Goal: Information Seeking & Learning: Find contact information

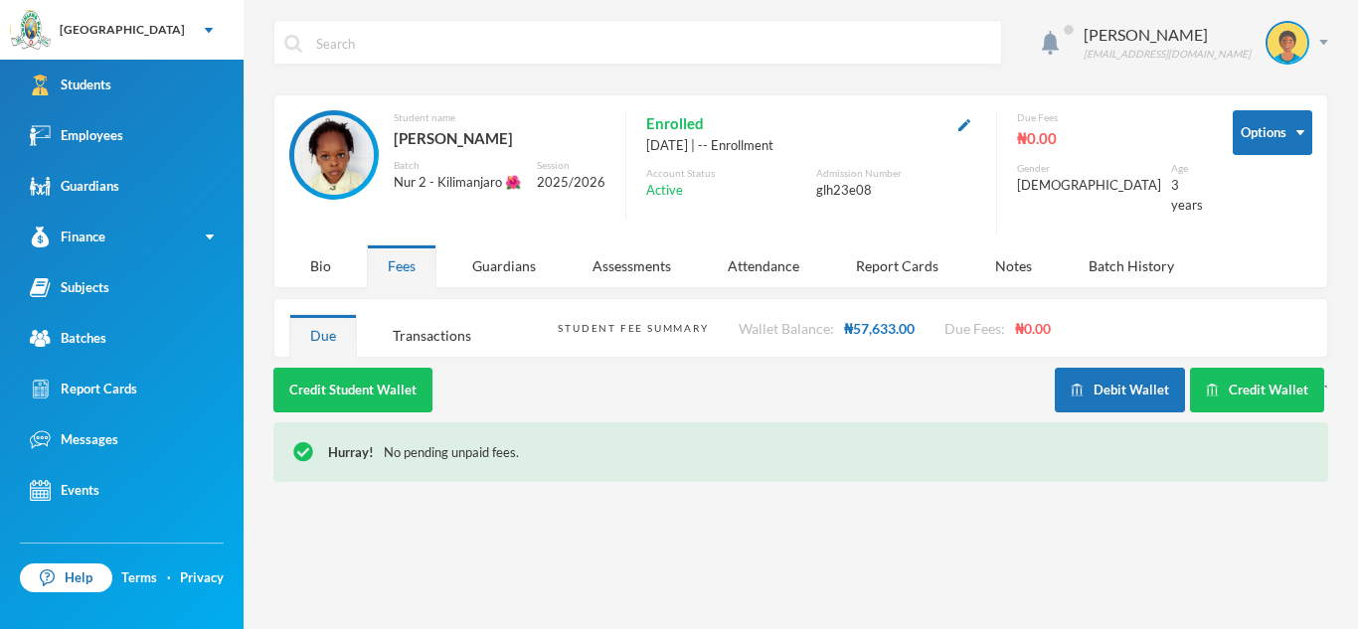
click at [113, 198] on link "Guardians" at bounding box center [121, 186] width 243 height 51
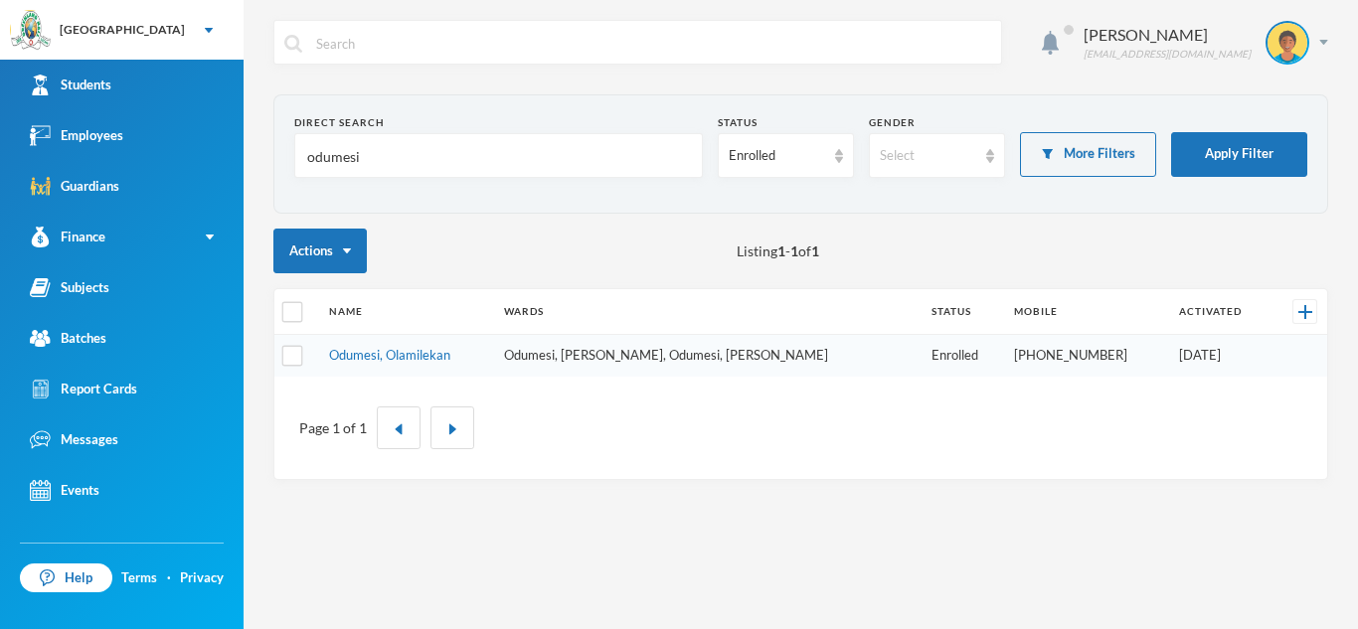
click at [369, 164] on input "odumesi" at bounding box center [498, 156] width 387 height 45
type input "o"
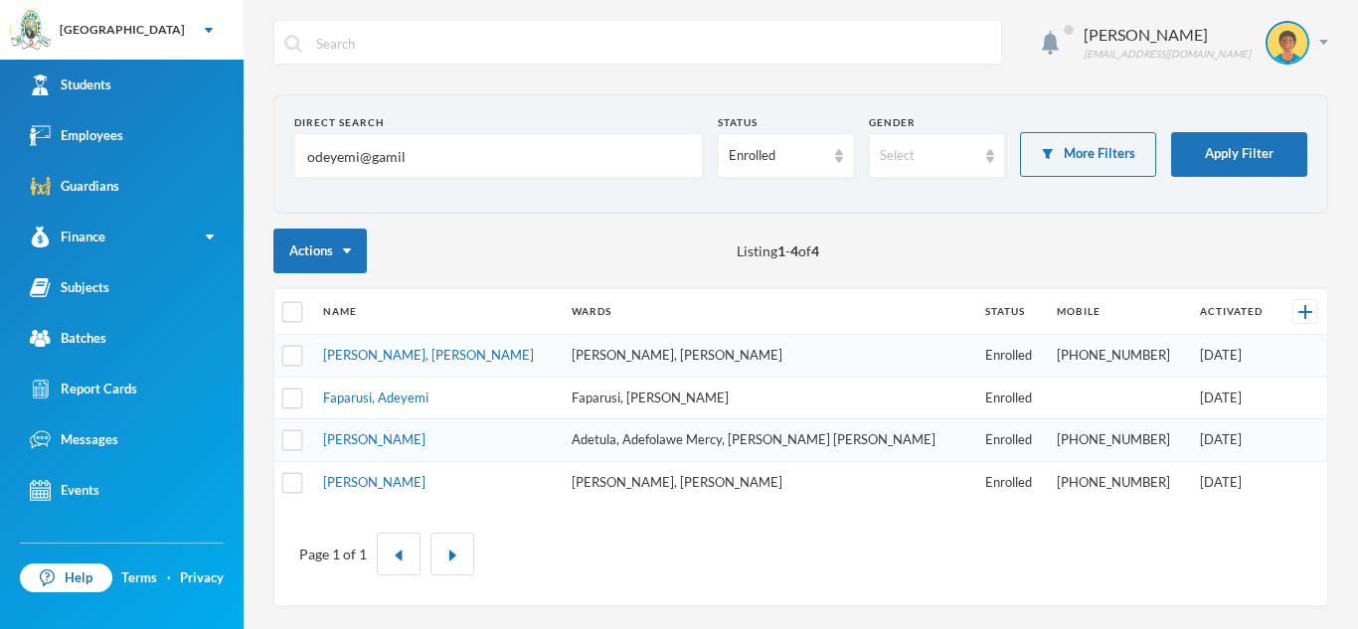
type input "odeyemi@gamil"
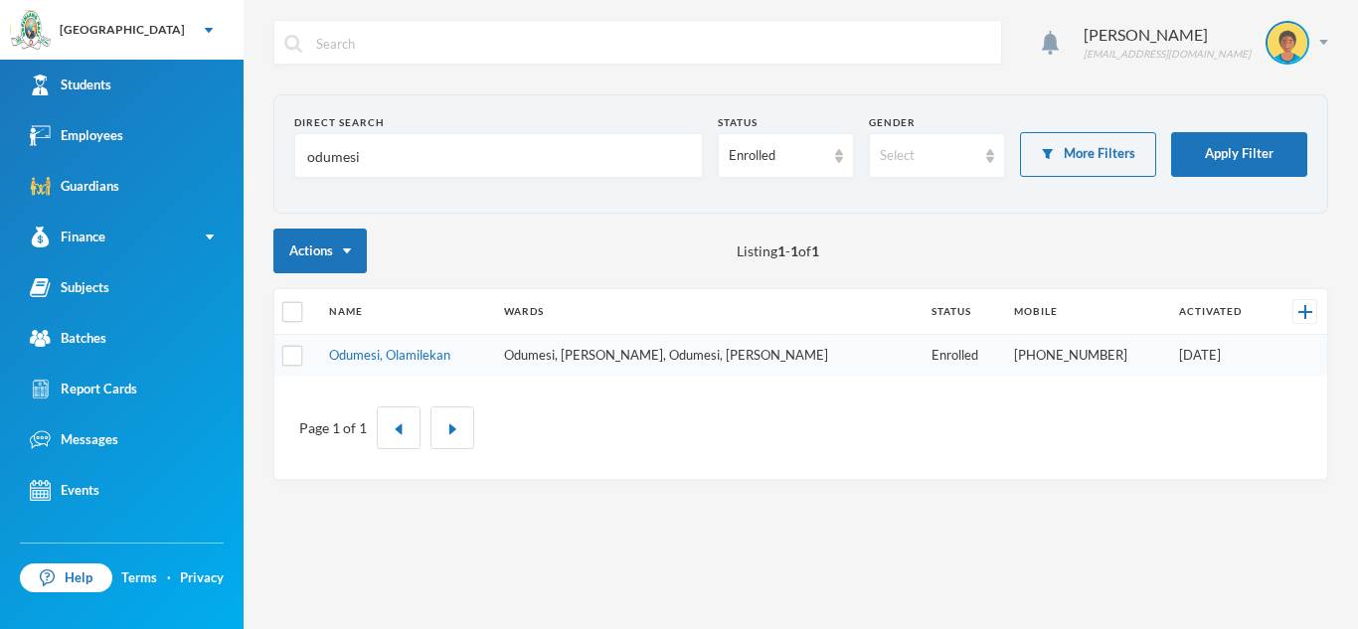
click at [383, 156] on input "odumesi" at bounding box center [498, 156] width 387 height 45
type input "o"
click at [384, 162] on input "text" at bounding box center [498, 156] width 387 height 45
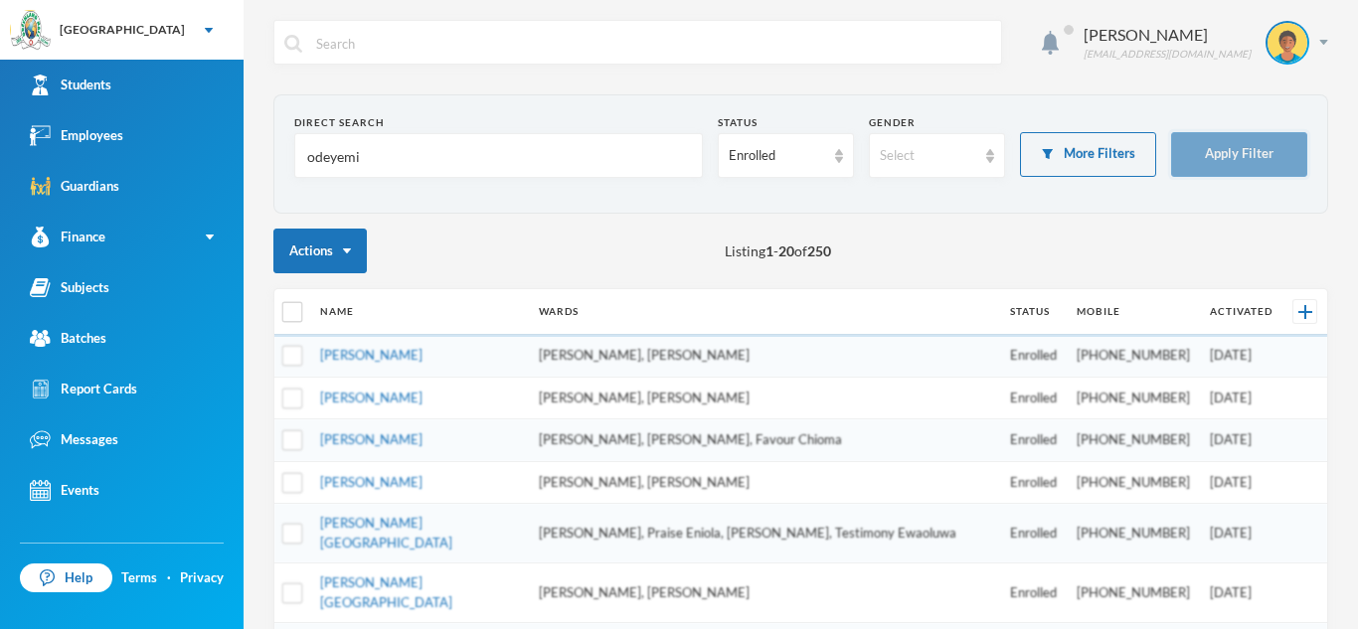
click at [1203, 153] on button "Apply Filter" at bounding box center [1239, 154] width 136 height 45
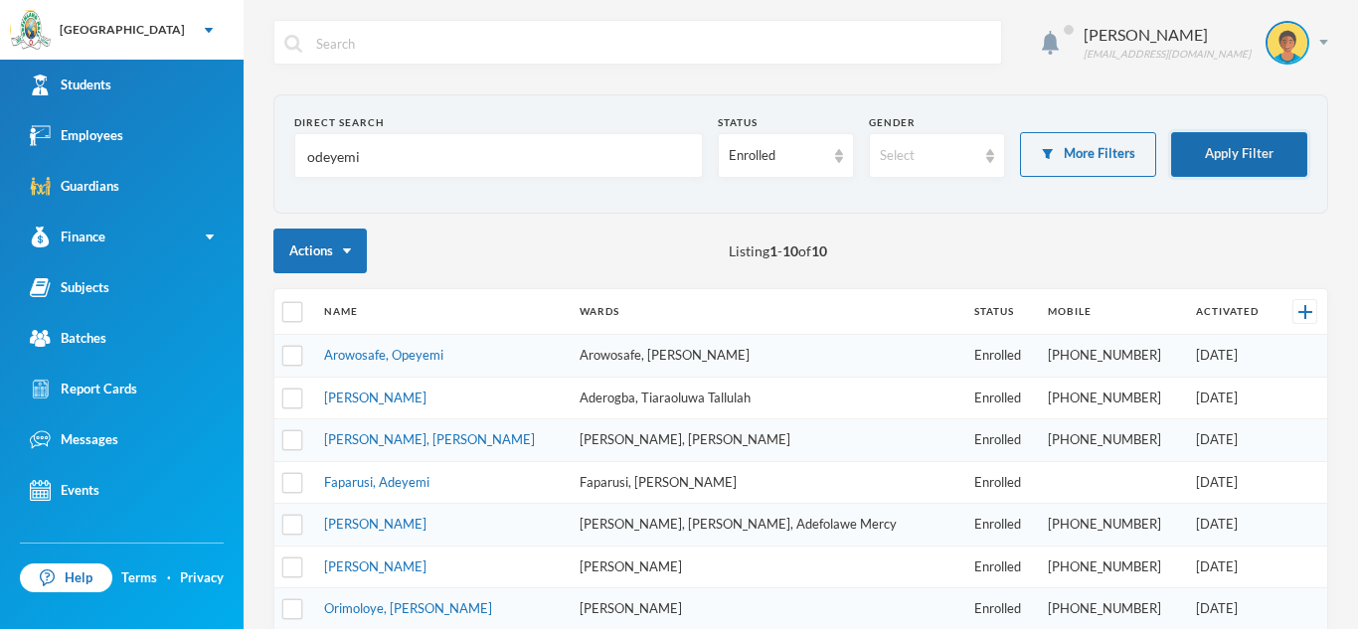
click at [1203, 153] on button "Apply Filter" at bounding box center [1239, 154] width 136 height 45
click at [372, 164] on input "odeyemi" at bounding box center [498, 156] width 387 height 45
type input "odeyemi"
click at [1237, 130] on form "Direct Search odeyemi Status Enrolled Gender Select More Filters Apply Filter" at bounding box center [800, 154] width 1013 height 78
click at [365, 152] on input "odeyemi" at bounding box center [498, 156] width 387 height 45
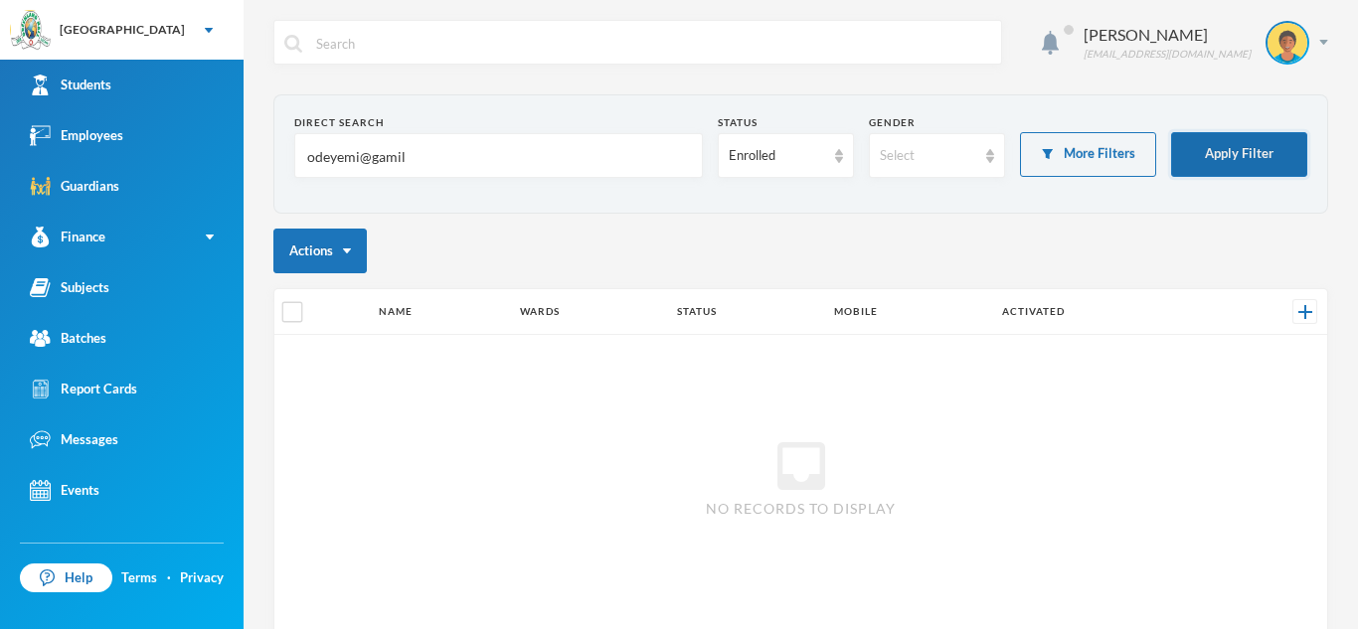
type input "odeyemi@gamil"
click at [1231, 134] on button "Apply Filter" at bounding box center [1239, 154] width 136 height 45
click at [1171, 132] on button "Apply Filter" at bounding box center [1239, 154] width 136 height 45
click at [1210, 150] on button "Apply Filter" at bounding box center [1239, 154] width 136 height 45
click at [1171, 132] on button "Apply Filter" at bounding box center [1239, 154] width 136 height 45
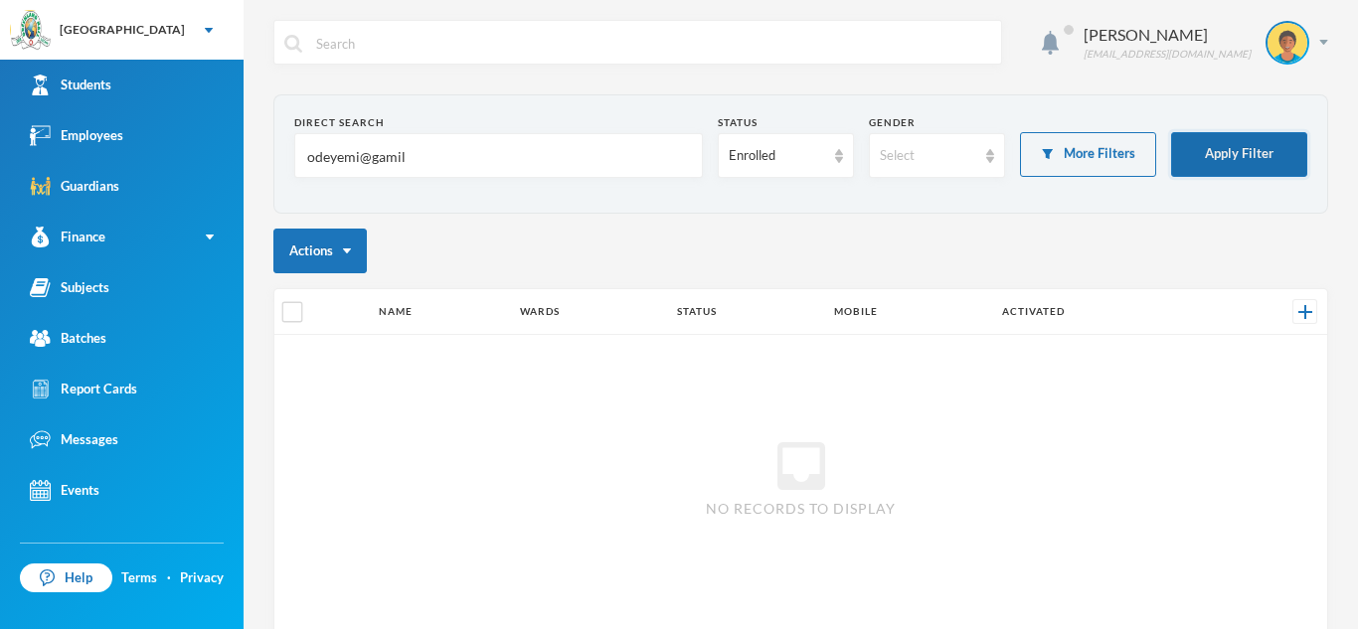
click at [1171, 132] on button "Apply Filter" at bounding box center [1239, 154] width 136 height 45
click at [1238, 153] on button "Apply Filter" at bounding box center [1239, 154] width 136 height 45
click at [419, 151] on input "odeyemi@gamil" at bounding box center [498, 156] width 387 height 45
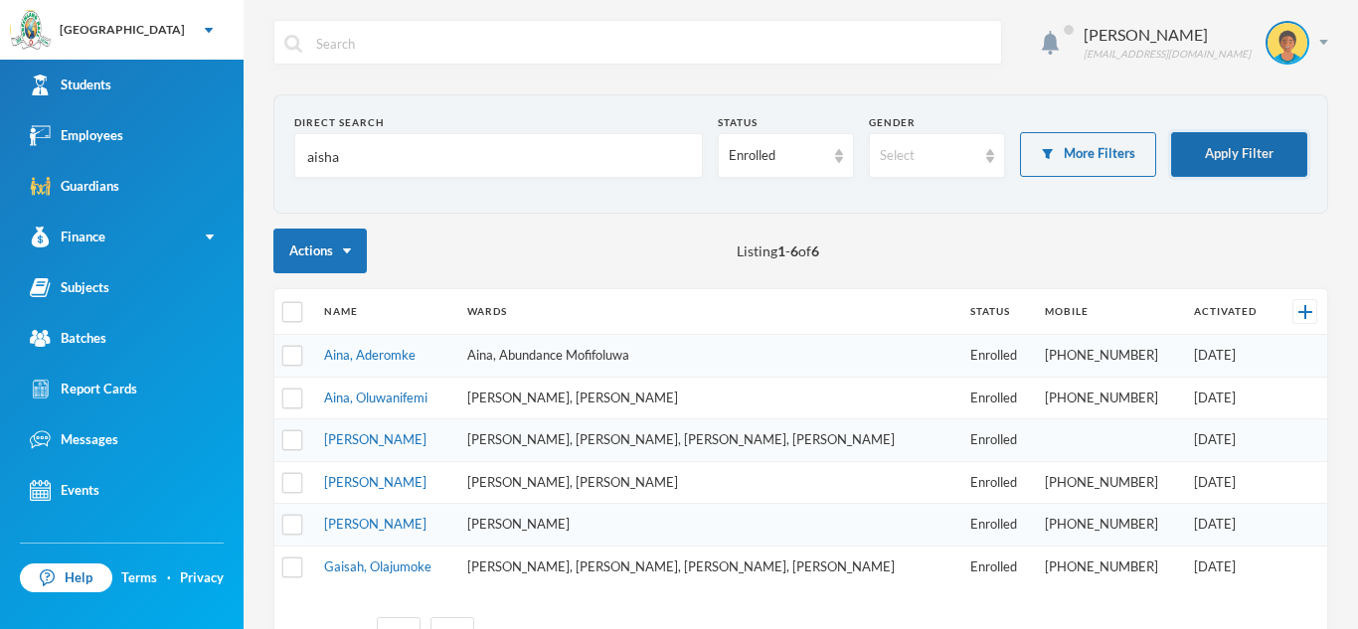
type input "aisha"
click at [1193, 140] on button "Apply Filter" at bounding box center [1239, 154] width 136 height 45
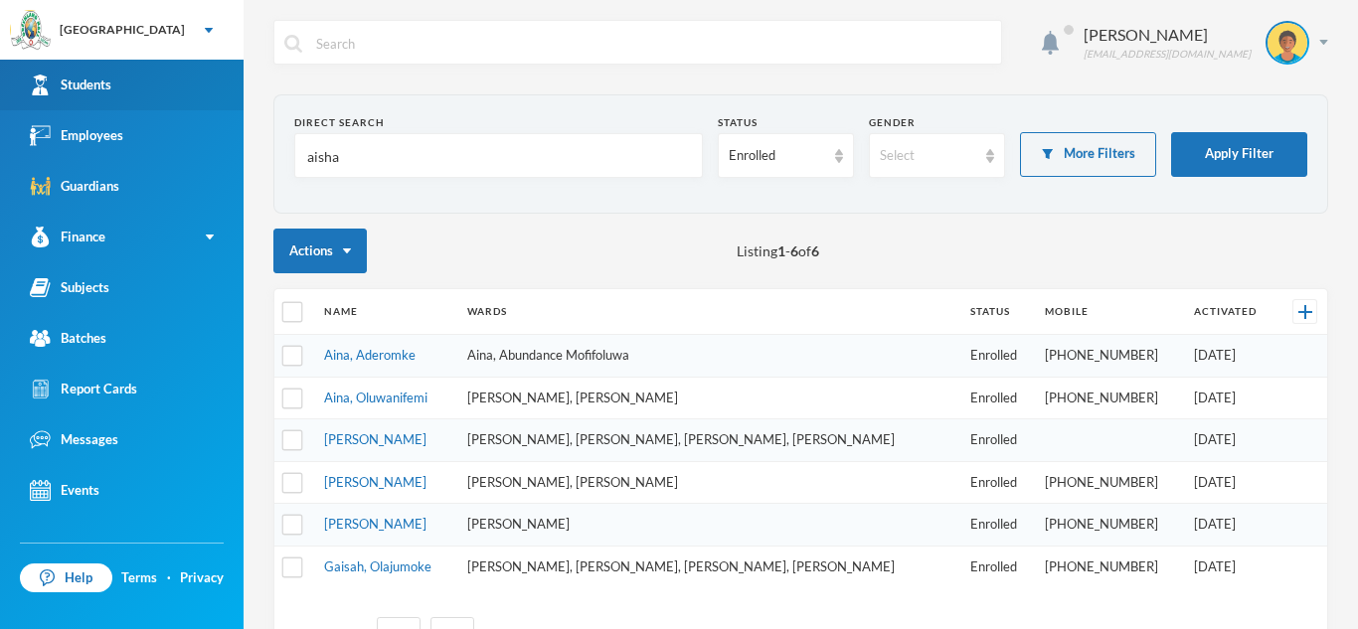
click at [156, 75] on link "Students" at bounding box center [121, 85] width 243 height 51
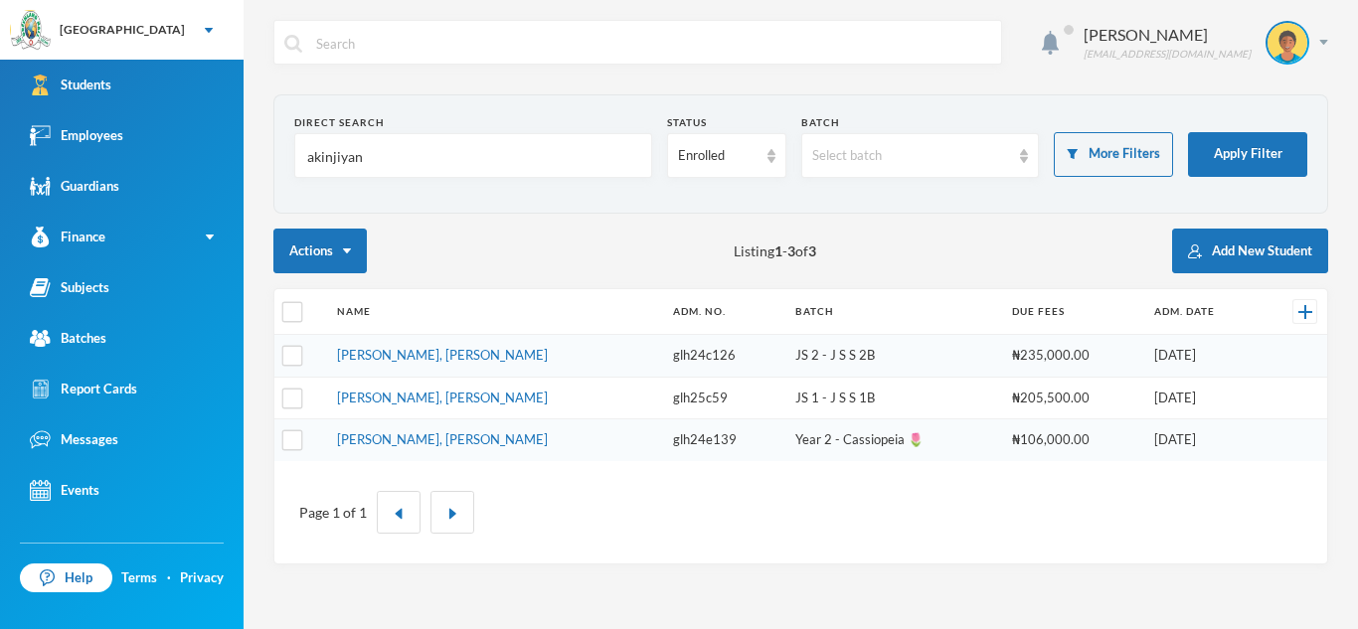
click at [363, 157] on input "akinjiyan" at bounding box center [473, 156] width 336 height 45
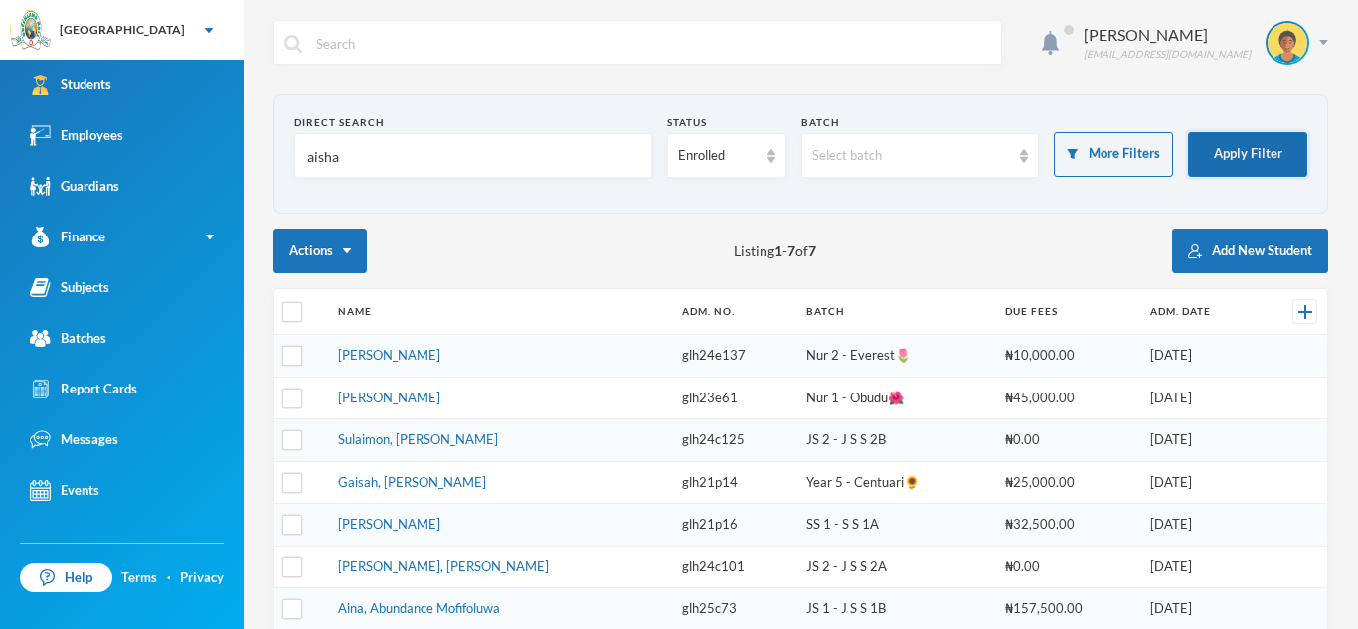
type input "aisha"
click at [1214, 147] on button "Apply Filter" at bounding box center [1247, 154] width 119 height 45
click at [432, 355] on link "[PERSON_NAME]" at bounding box center [389, 355] width 102 height 16
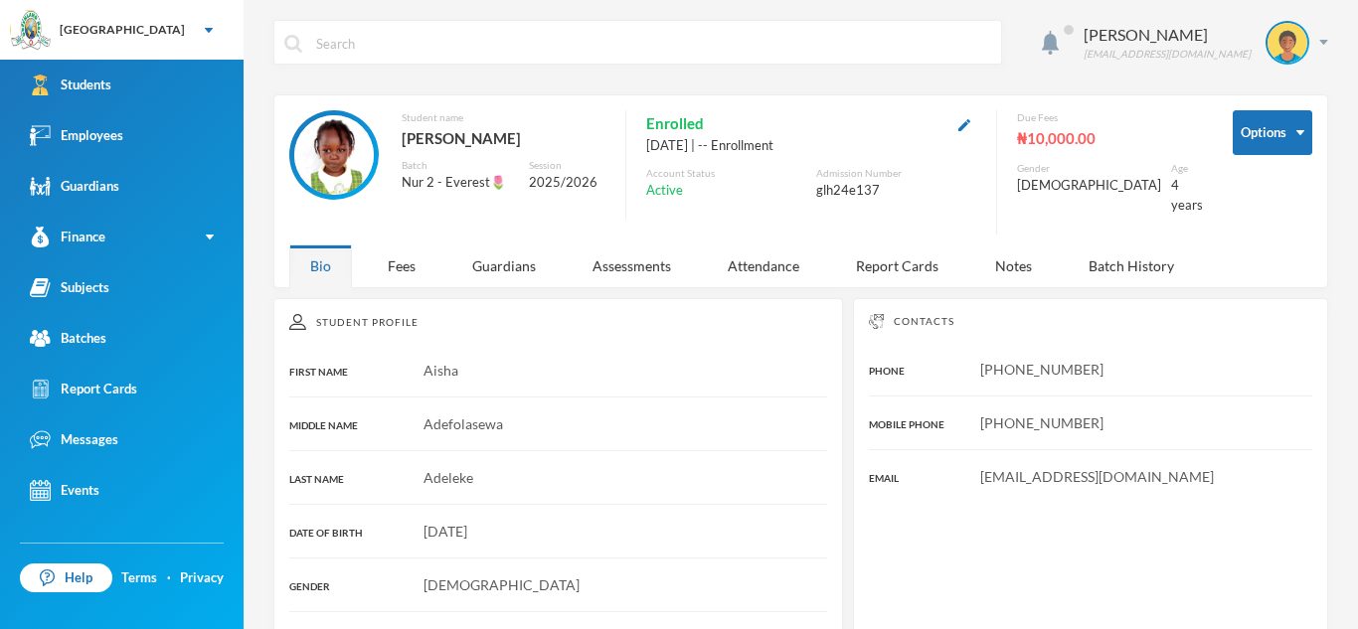
click at [403, 247] on div "Fees" at bounding box center [402, 265] width 70 height 43
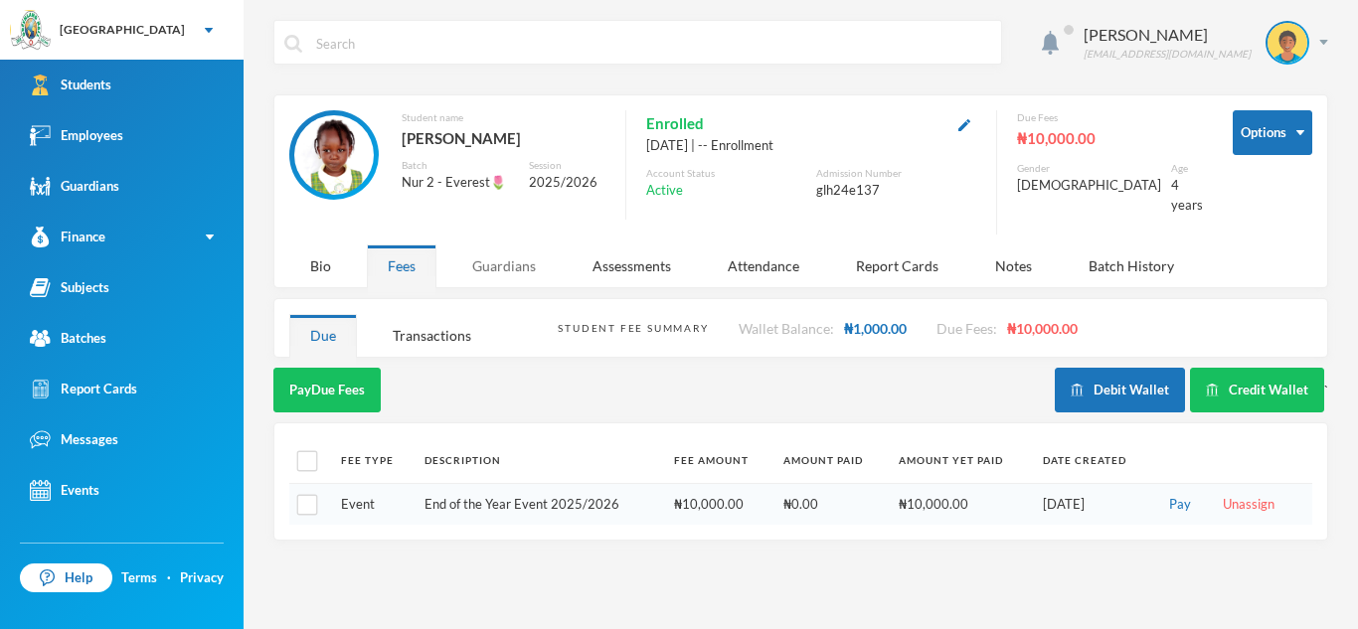
click at [523, 248] on div "Guardians" at bounding box center [503, 265] width 105 height 43
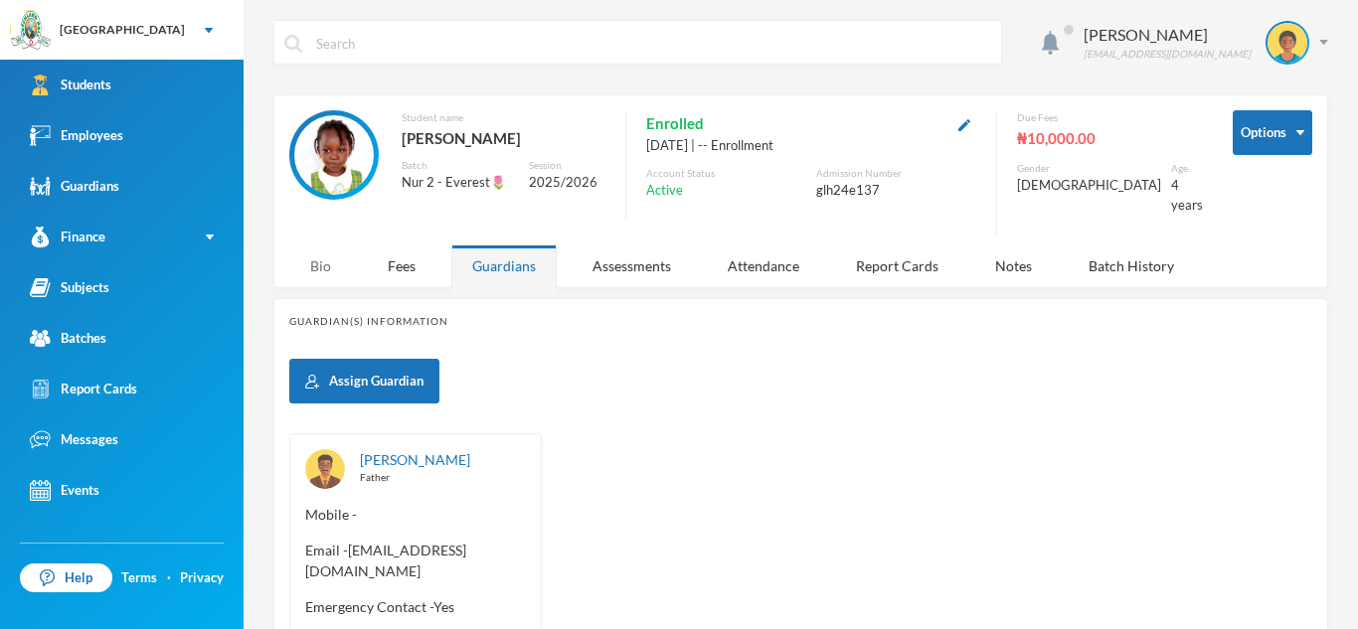
click at [317, 252] on div "Bio" at bounding box center [320, 265] width 63 height 43
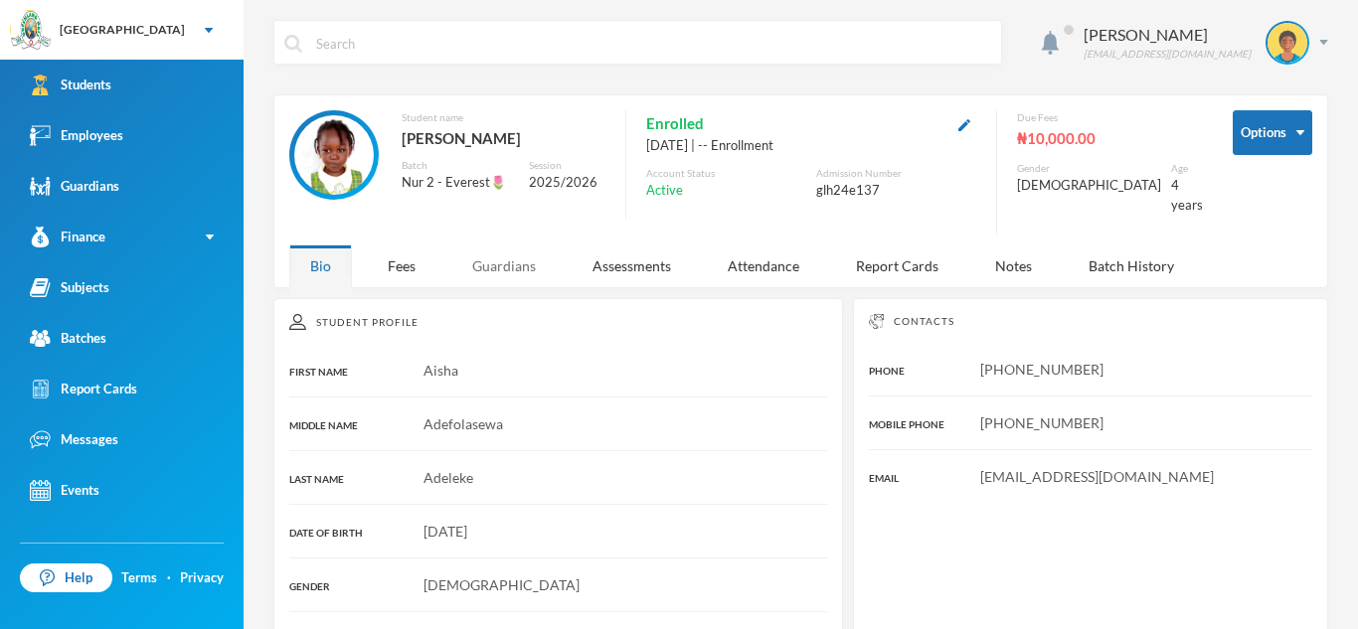
click at [493, 258] on div "Guardians" at bounding box center [503, 265] width 105 height 43
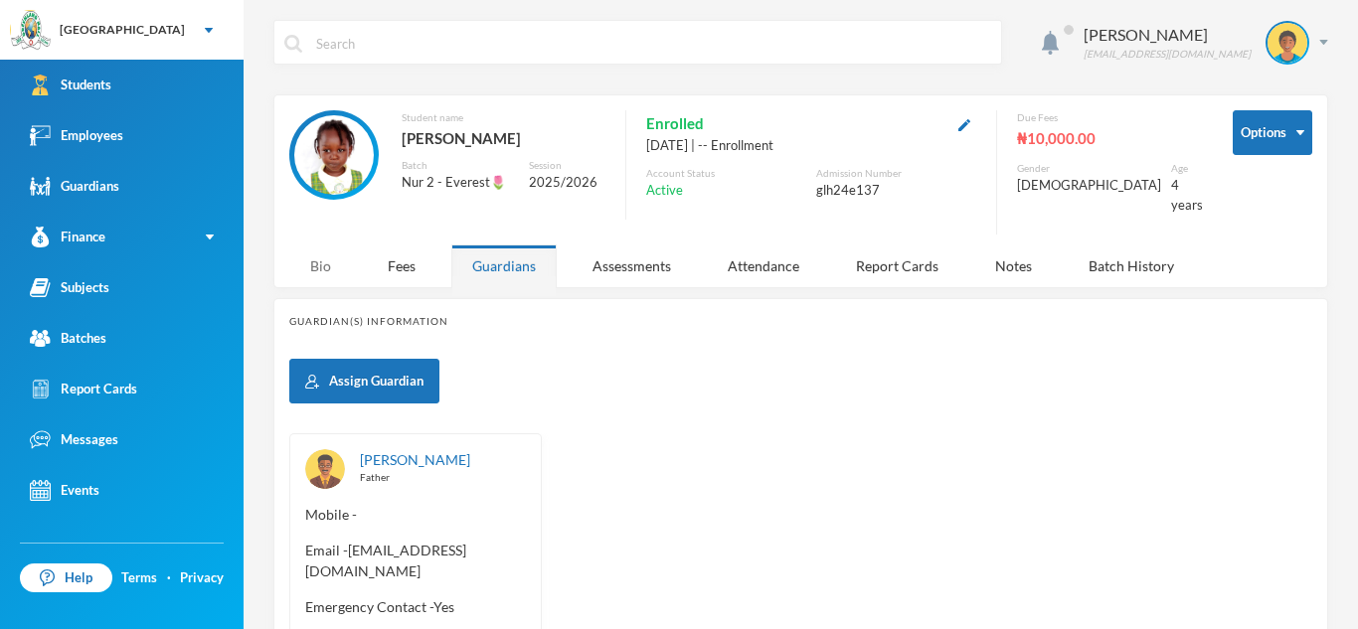
click at [317, 247] on div "Bio" at bounding box center [320, 265] width 63 height 43
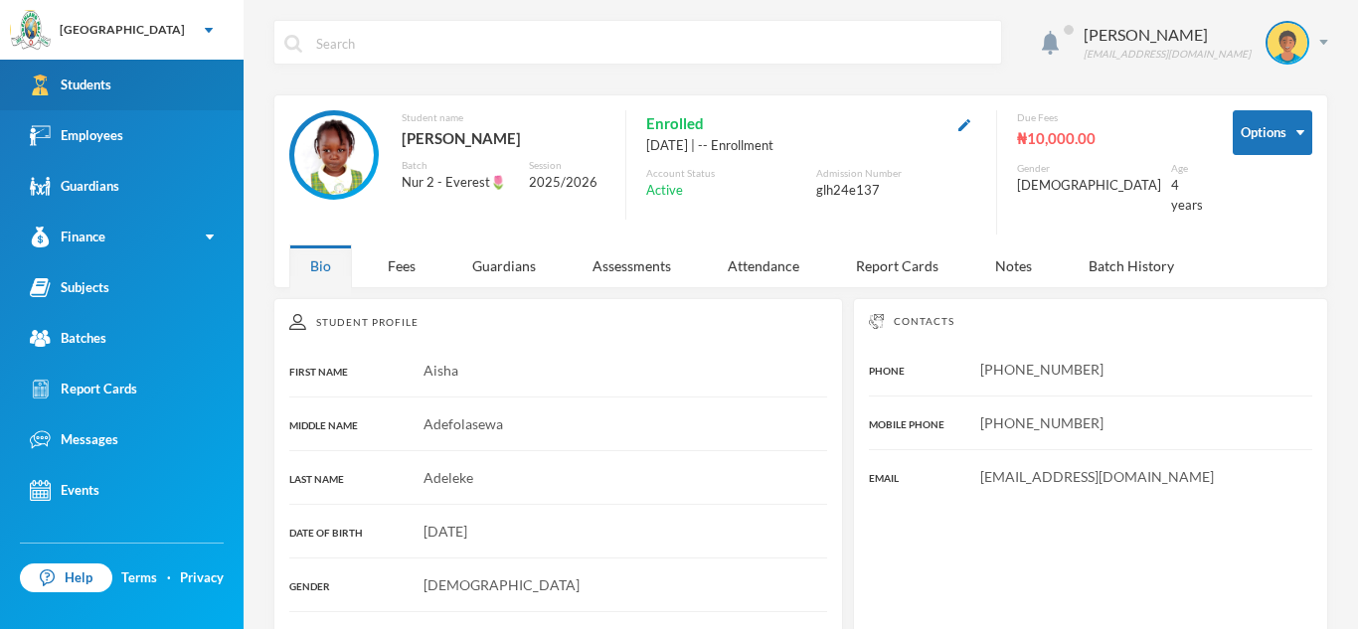
click at [91, 81] on div "Students" at bounding box center [70, 85] width 81 height 21
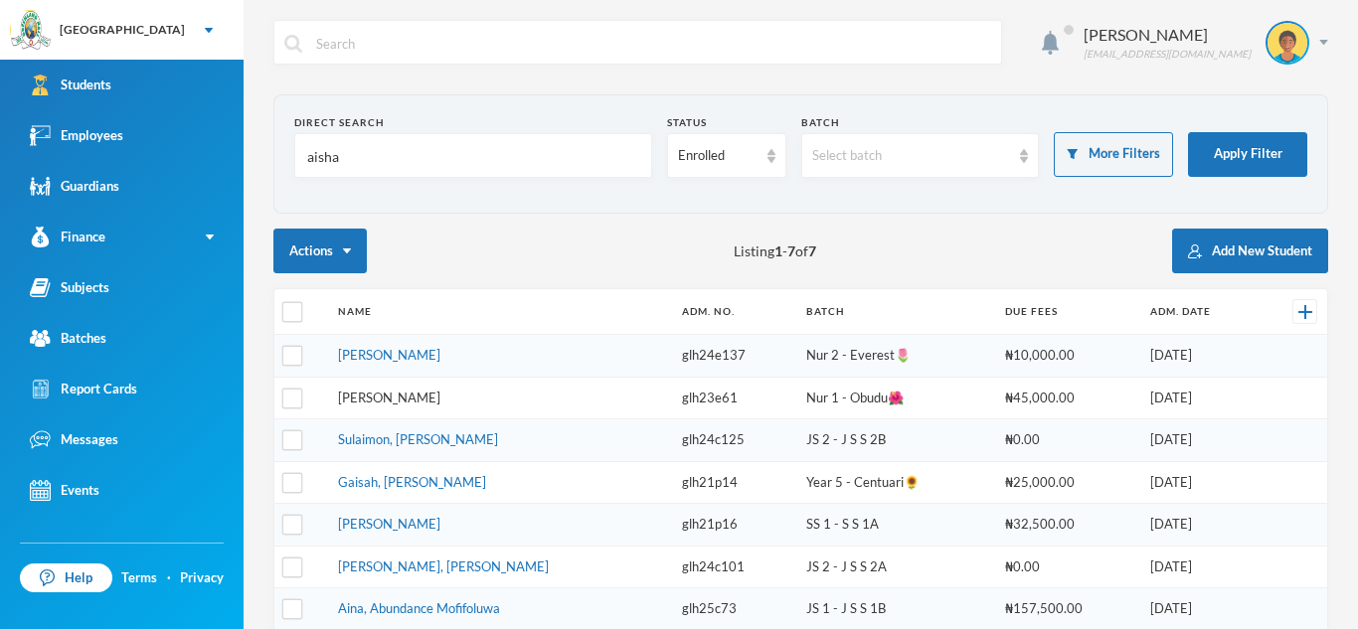
click at [440, 397] on link "[PERSON_NAME]" at bounding box center [389, 398] width 102 height 16
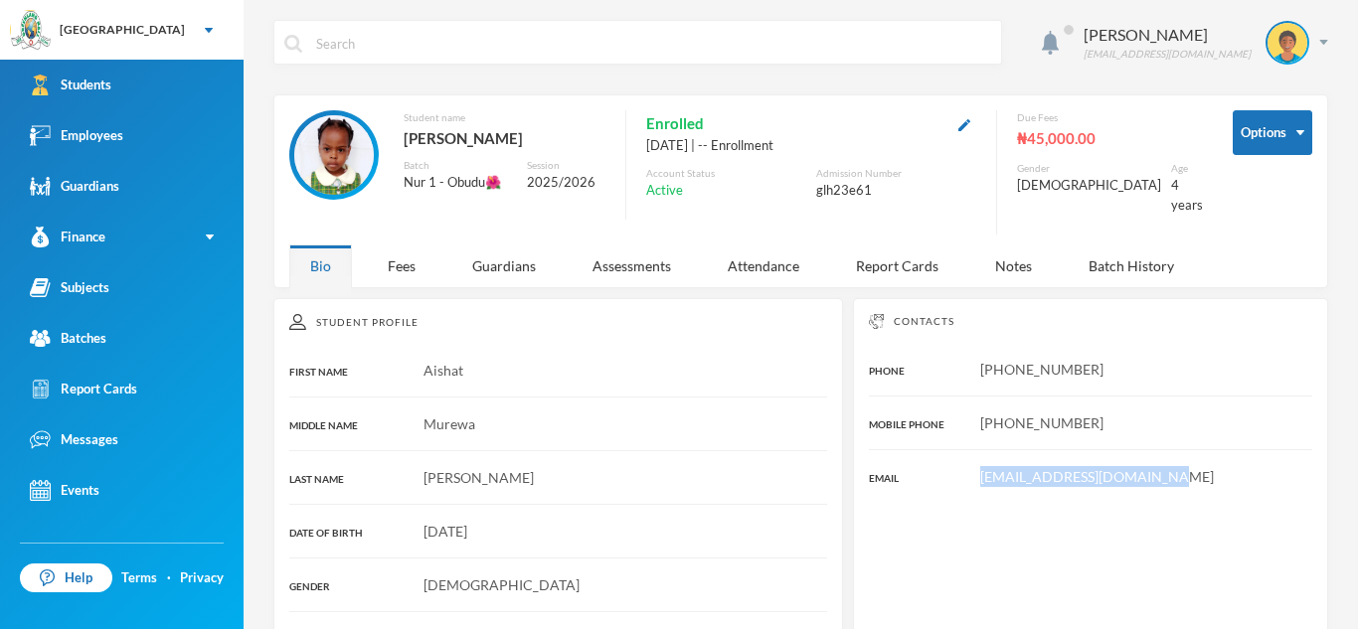
drag, startPoint x: 979, startPoint y: 456, endPoint x: 1310, endPoint y: 460, distance: 331.0
click at [1310, 466] on div "[EMAIL_ADDRESS][DOMAIN_NAME]" at bounding box center [1090, 476] width 443 height 21
copy span "[EMAIL_ADDRESS][DOMAIN_NAME]"
click at [504, 248] on div "Guardians" at bounding box center [503, 265] width 105 height 43
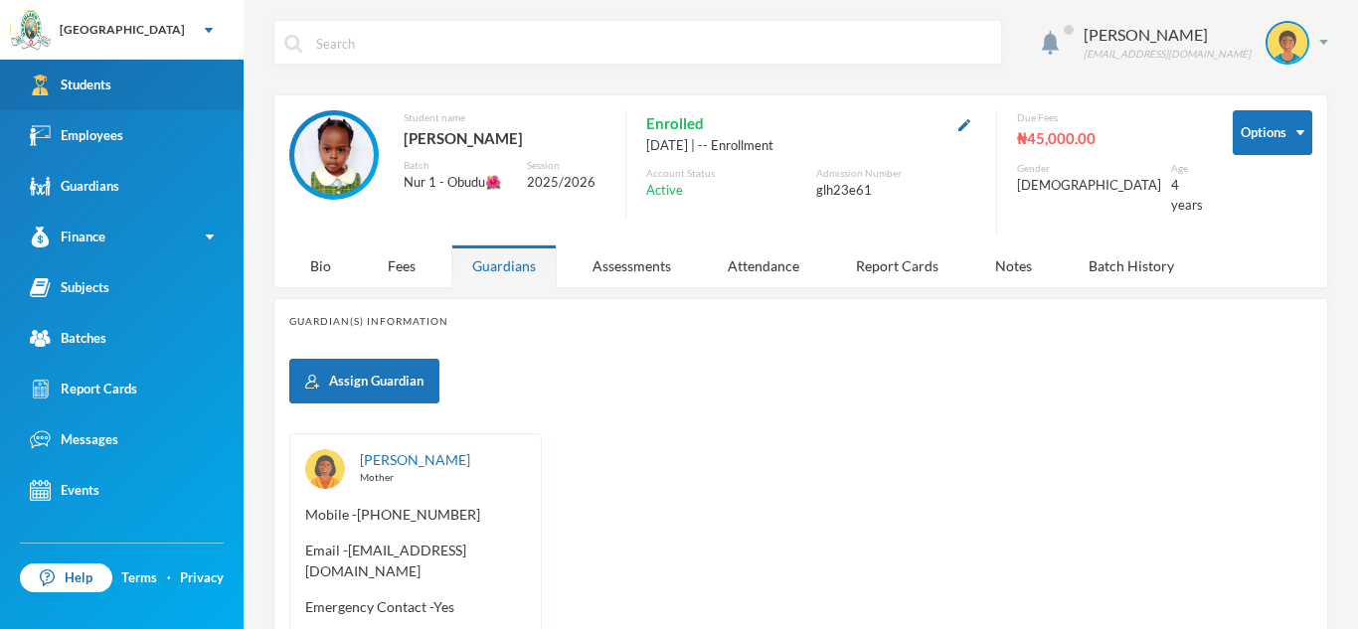
click at [207, 73] on link "Students" at bounding box center [121, 85] width 243 height 51
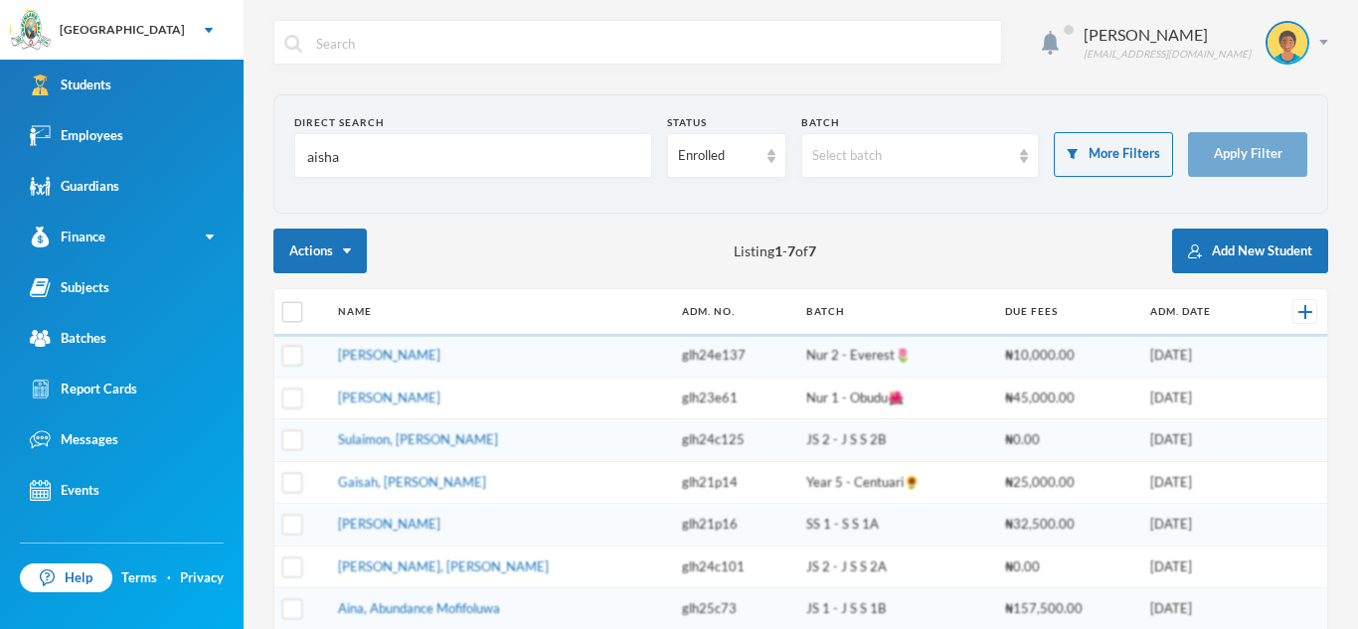
click at [350, 148] on input "aisha" at bounding box center [473, 156] width 336 height 45
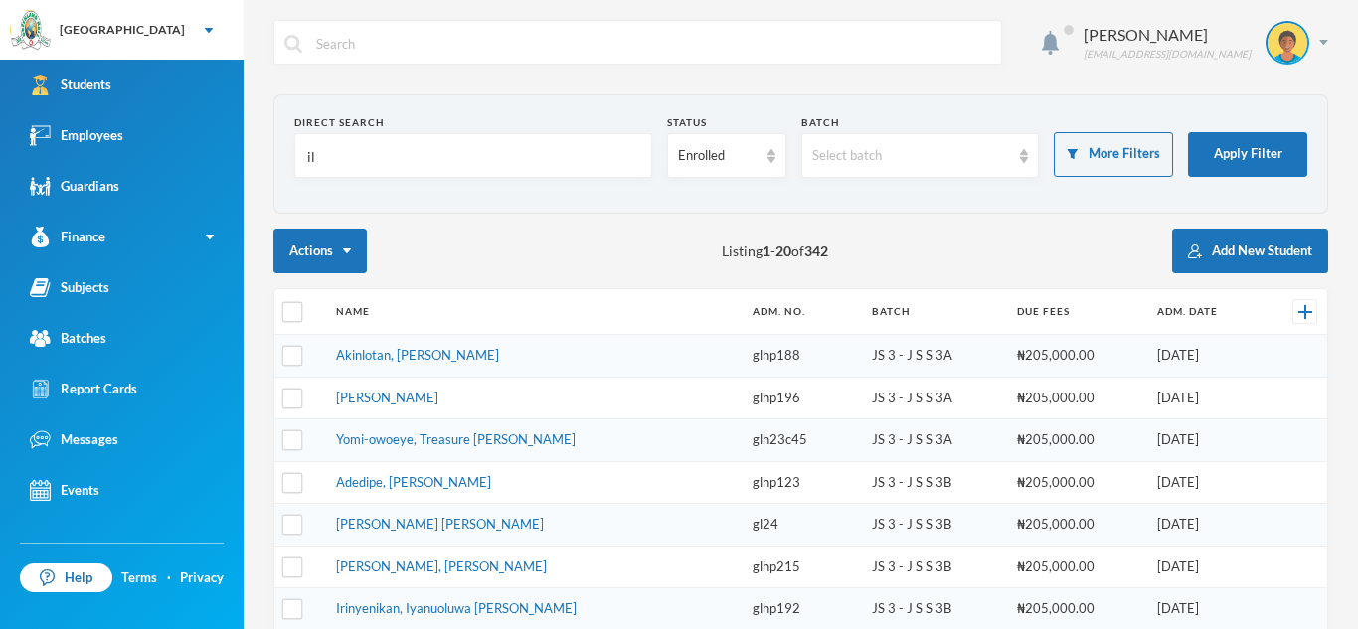
type input "i"
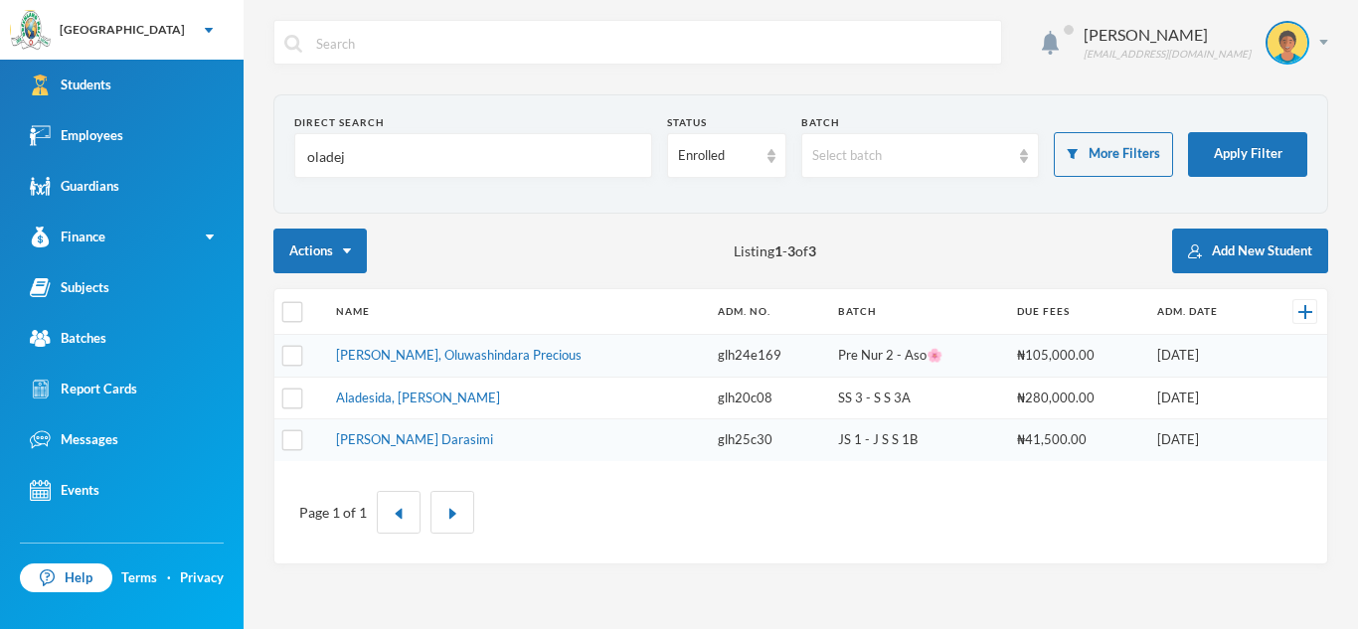
type input "oladejo"
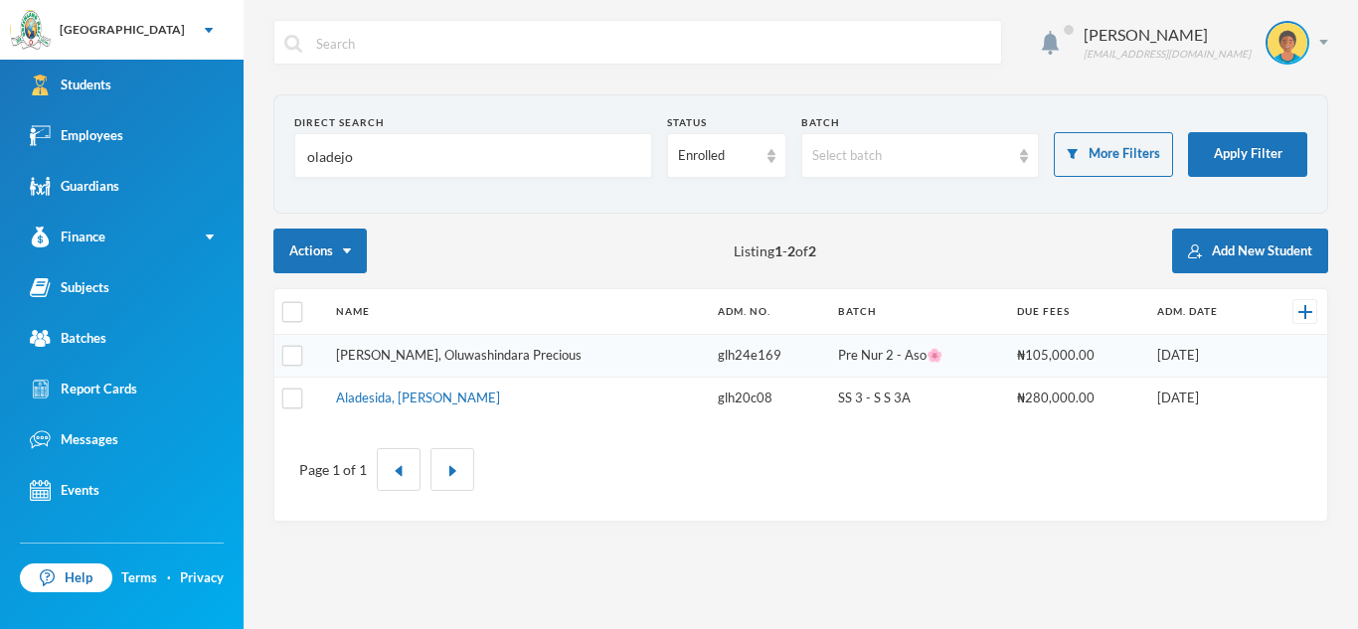
click at [494, 359] on link "[PERSON_NAME], Oluwashindara Precious" at bounding box center [458, 355] width 245 height 16
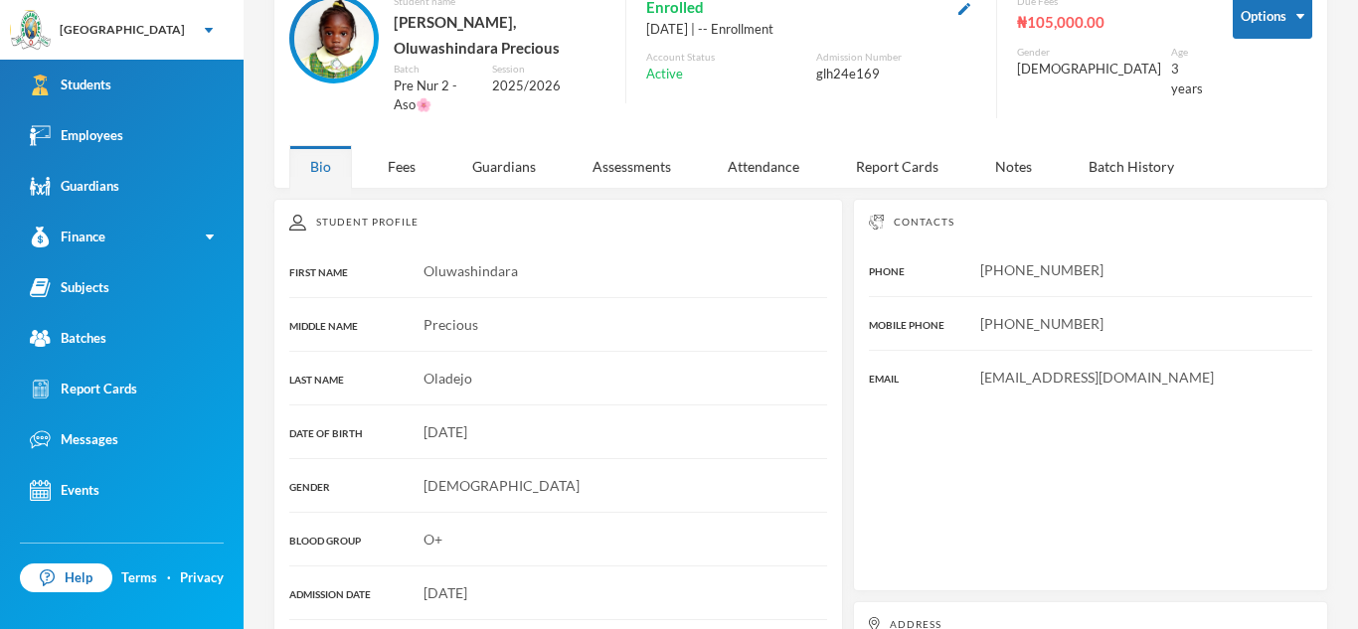
scroll to position [117, 0]
drag, startPoint x: 982, startPoint y: 341, endPoint x: 1181, endPoint y: 335, distance: 198.9
click at [1181, 366] on div "[EMAIL_ADDRESS][DOMAIN_NAME]" at bounding box center [1090, 376] width 443 height 21
copy span "[EMAIL_ADDRESS][DOMAIN_NAME]"
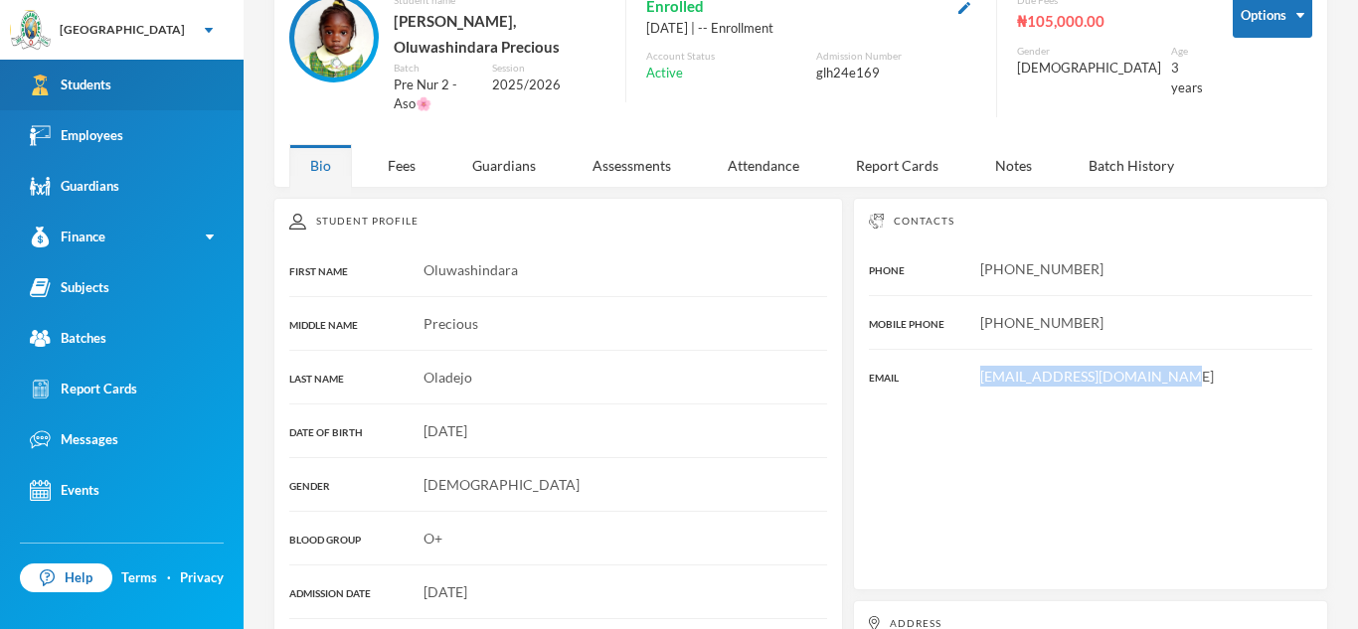
click at [129, 80] on link "Students" at bounding box center [121, 85] width 243 height 51
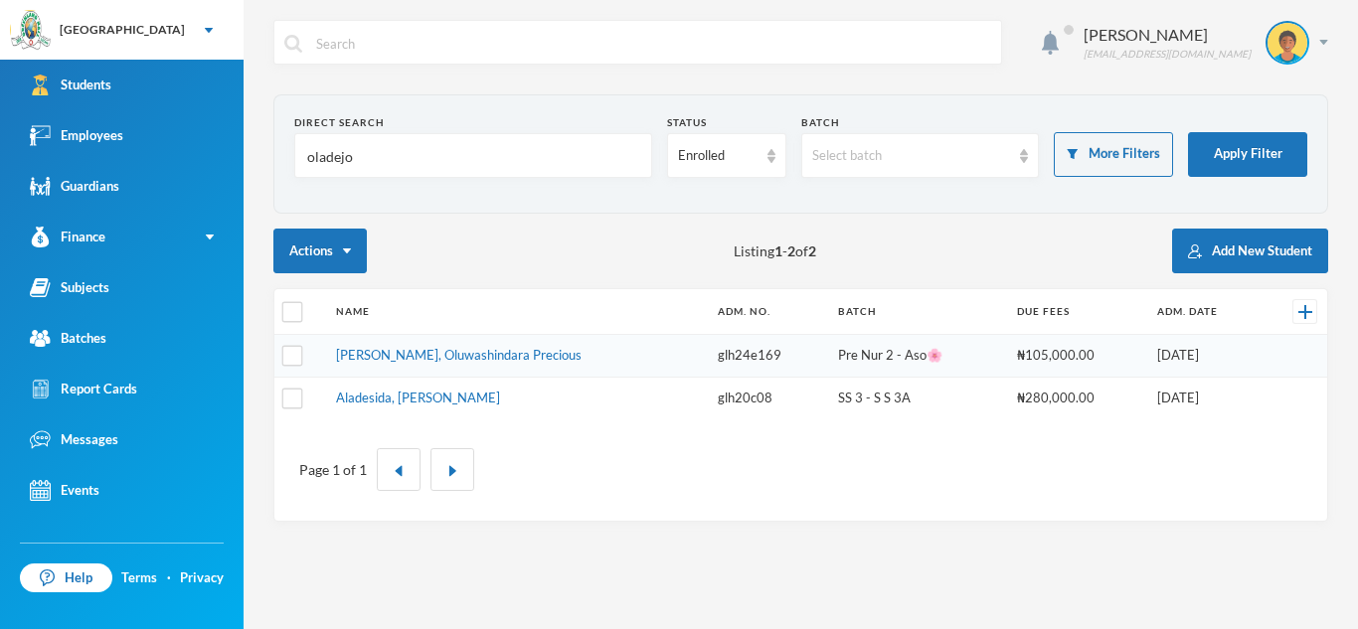
click at [360, 155] on input "oladejo" at bounding box center [473, 156] width 336 height 45
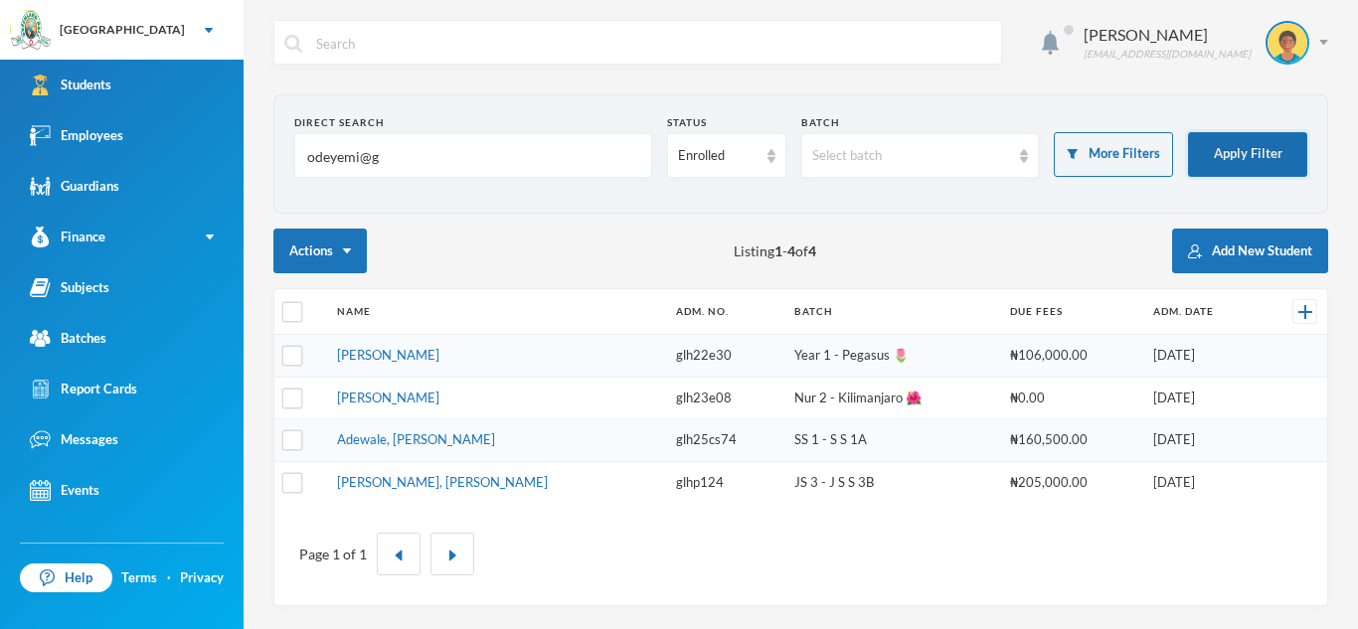
type input "odeyemi@g"
click at [1236, 149] on button "Apply Filter" at bounding box center [1247, 154] width 119 height 45
click at [439, 358] on link "[PERSON_NAME]" at bounding box center [388, 355] width 102 height 16
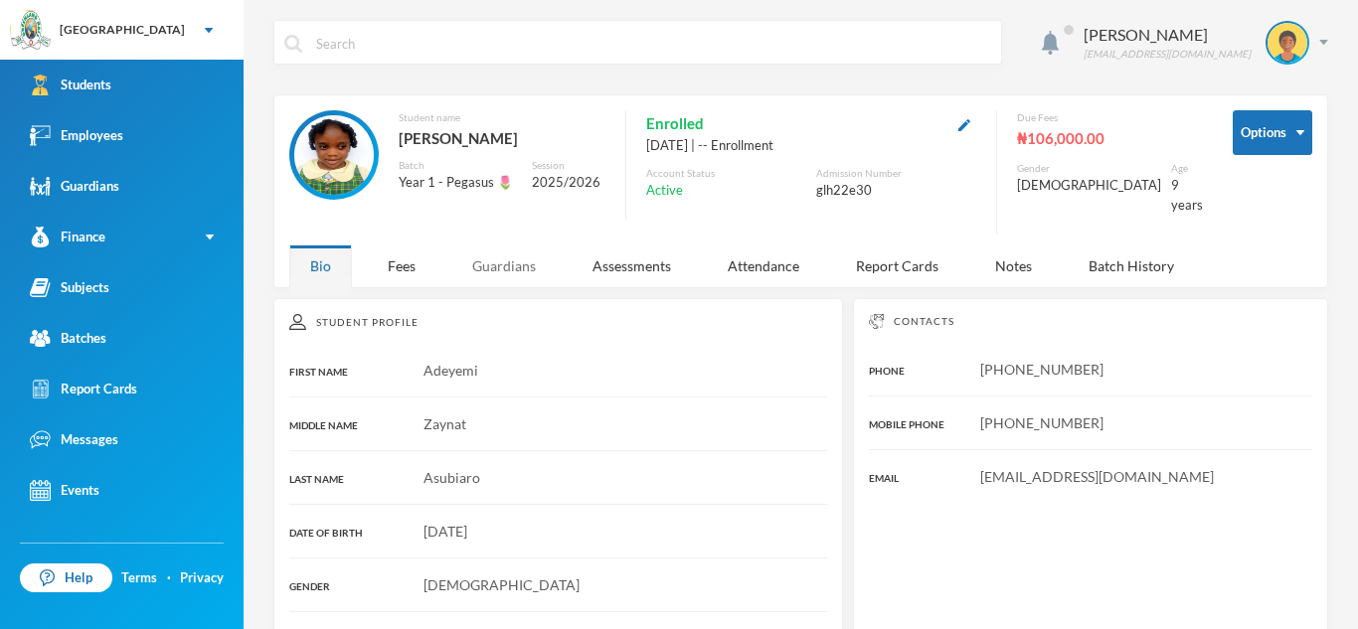
click at [501, 268] on div "Guardians" at bounding box center [503, 265] width 105 height 43
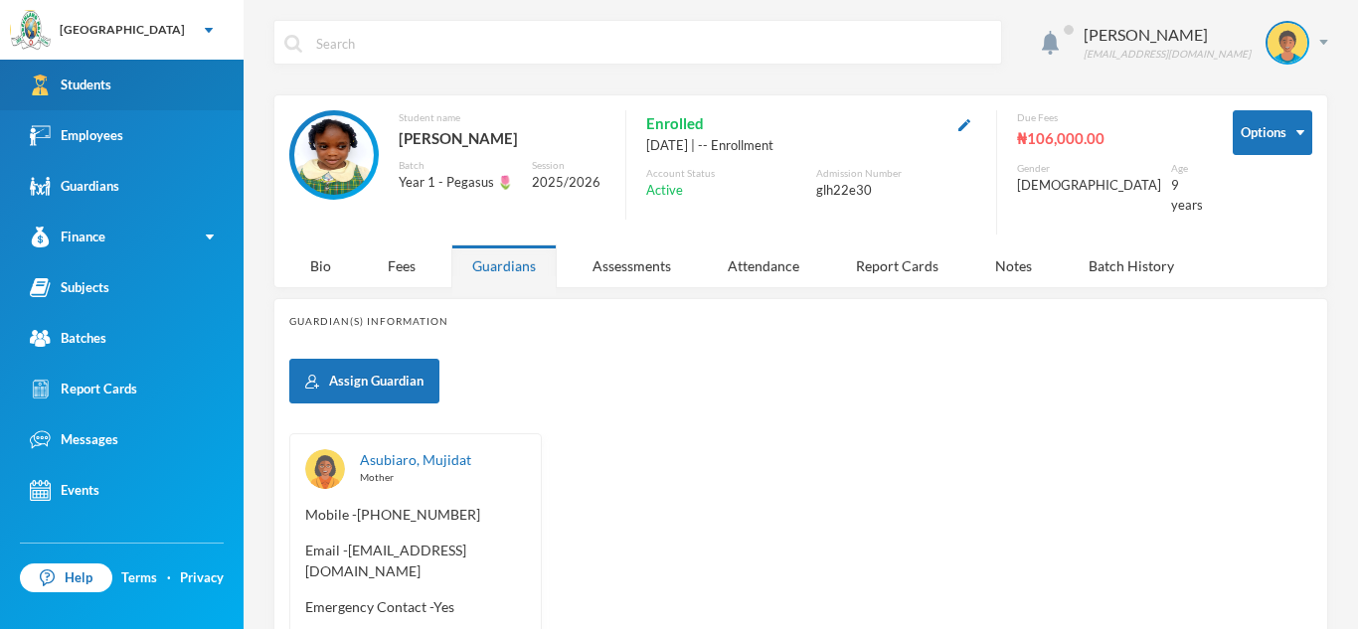
click at [215, 82] on link "Students" at bounding box center [121, 85] width 243 height 51
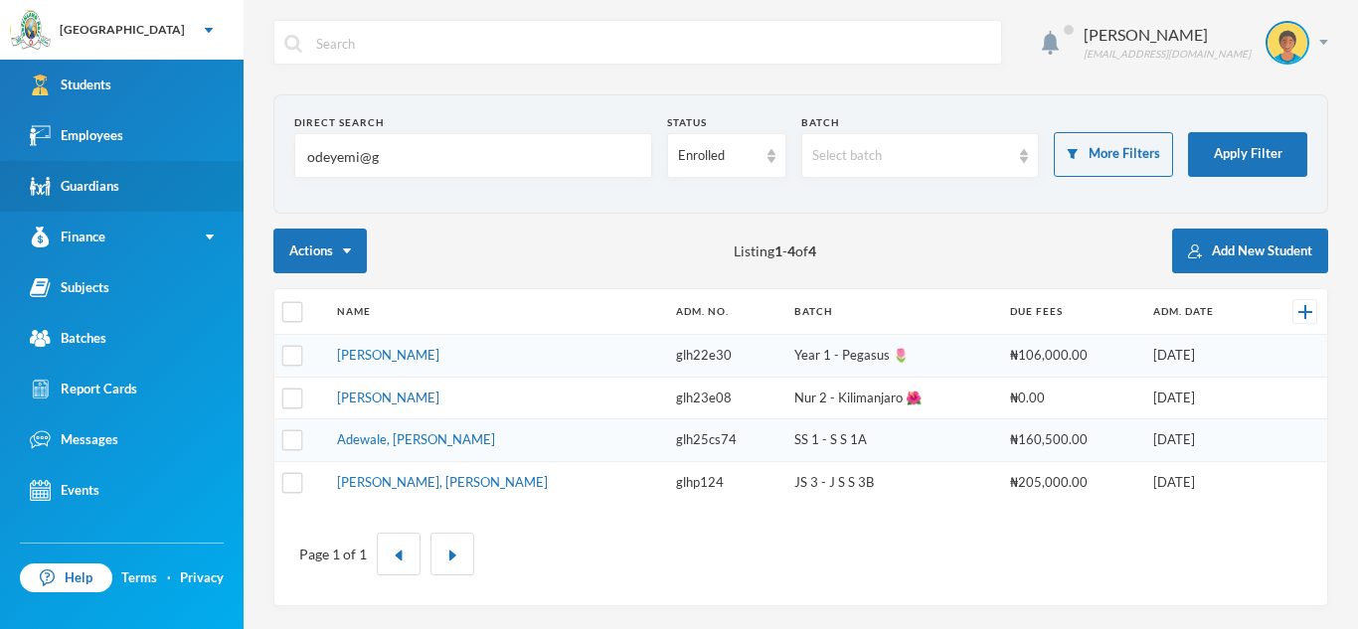
click at [136, 182] on link "Guardians" at bounding box center [121, 186] width 243 height 51
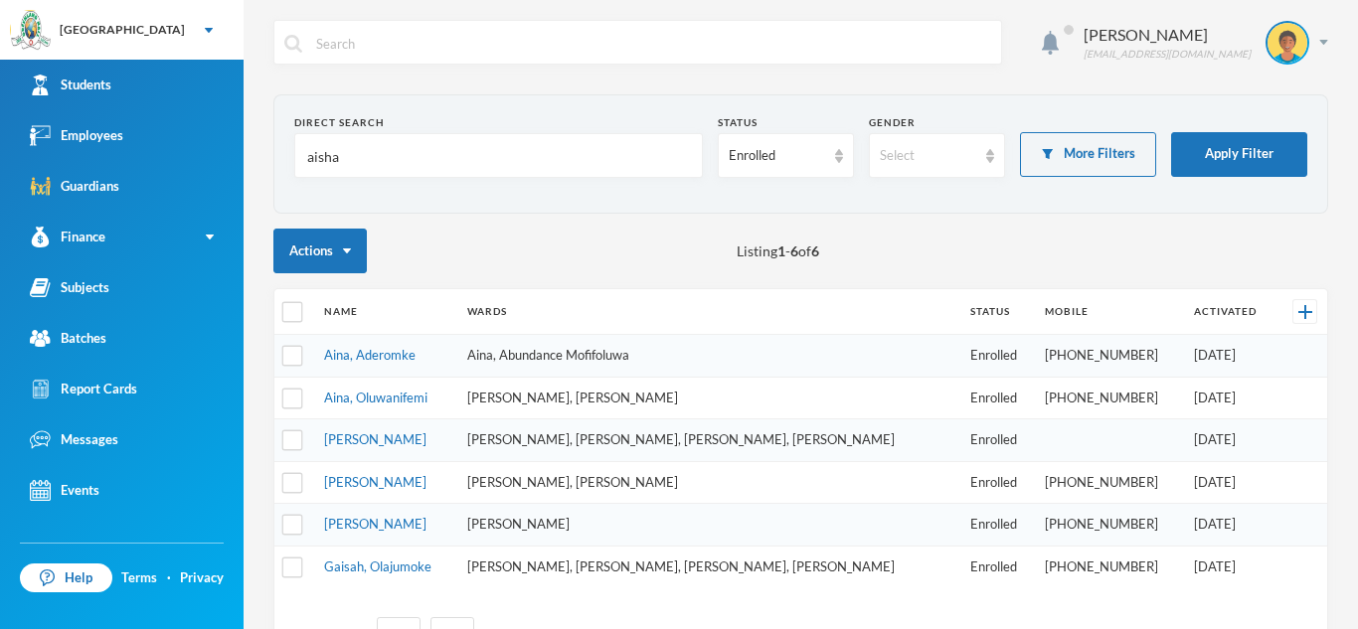
click at [350, 163] on input "aisha" at bounding box center [498, 156] width 387 height 45
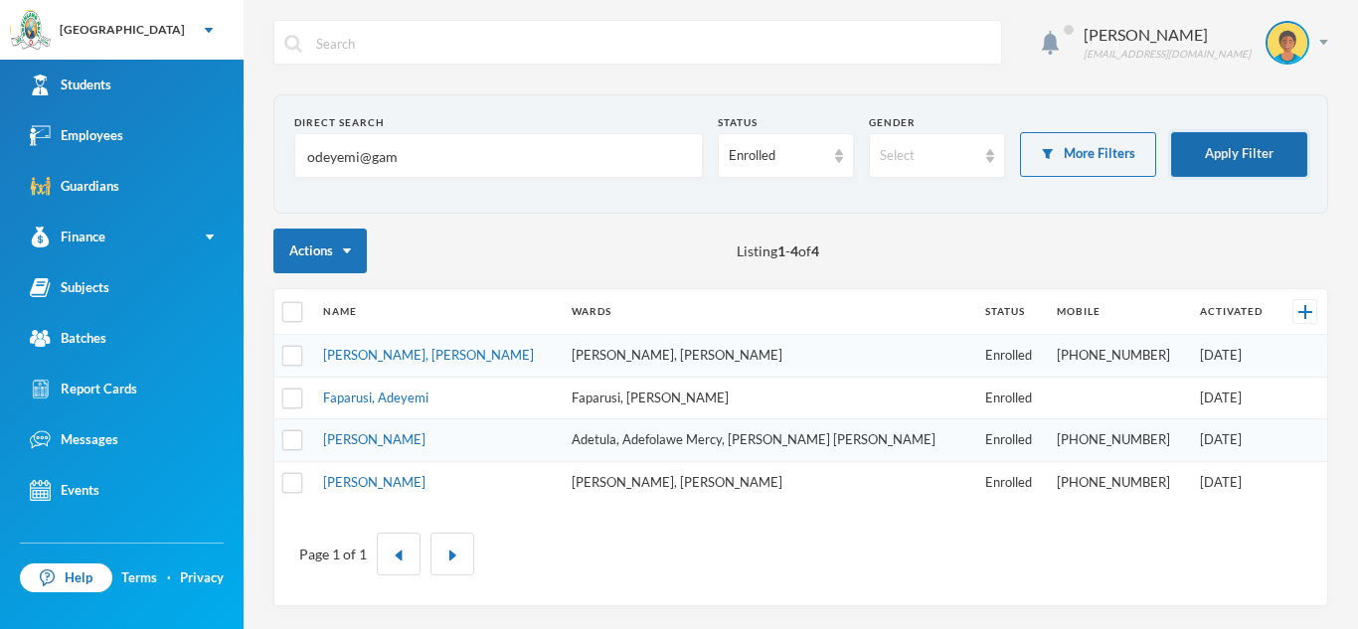
click at [1207, 161] on button "Apply Filter" at bounding box center [1239, 154] width 136 height 45
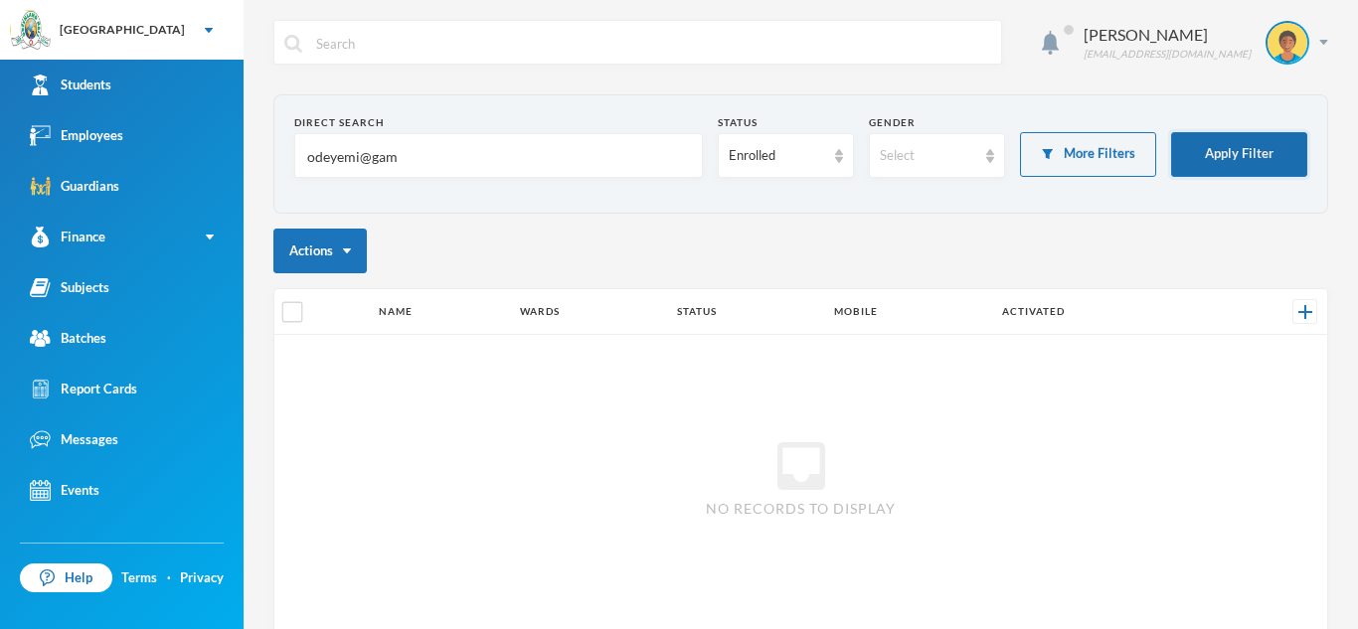
click at [1207, 161] on button "Apply Filter" at bounding box center [1239, 154] width 136 height 45
click at [462, 164] on input "odeyemi@gam" at bounding box center [498, 156] width 387 height 45
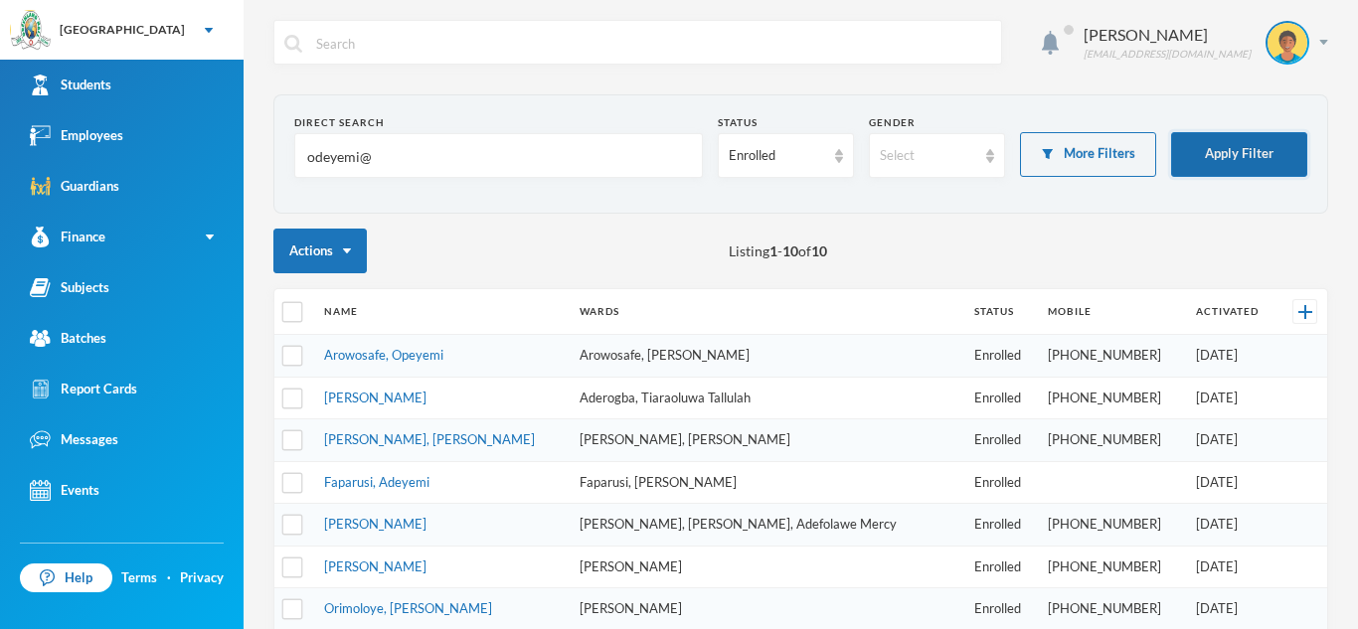
type input "odeyemi@"
click at [1216, 135] on button "Apply Filter" at bounding box center [1239, 154] width 136 height 45
click at [1171, 132] on button "Apply Filter" at bounding box center [1239, 154] width 136 height 45
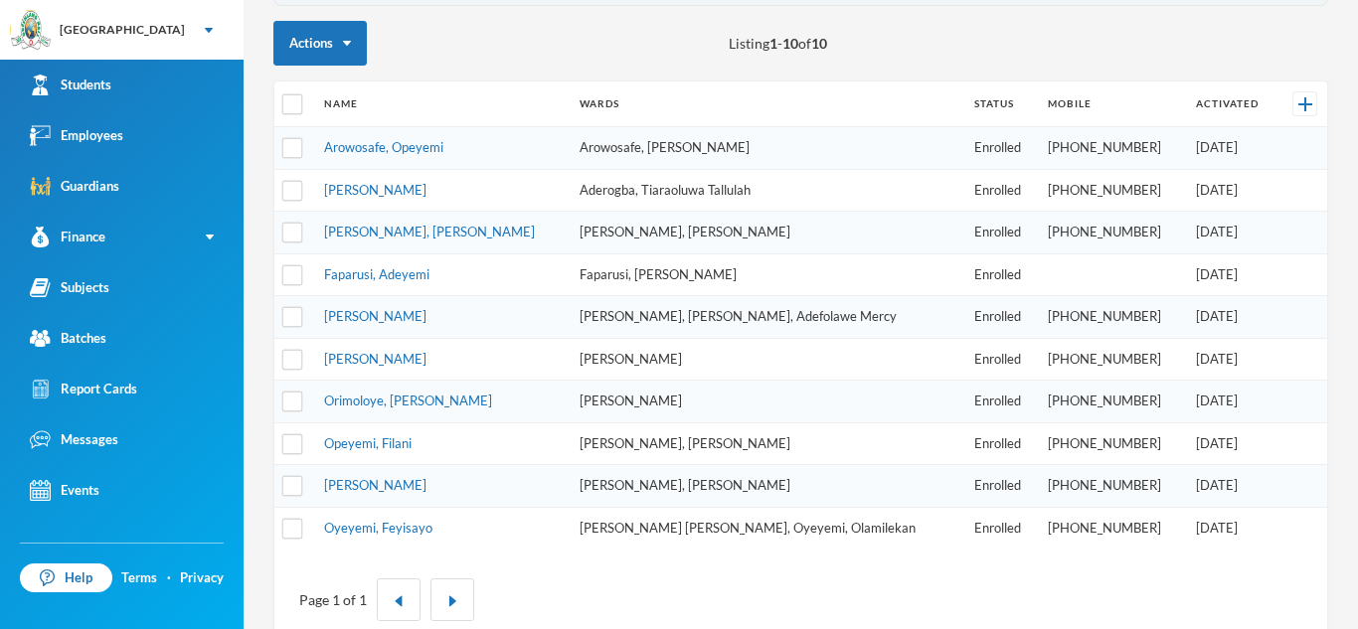
scroll to position [216, 0]
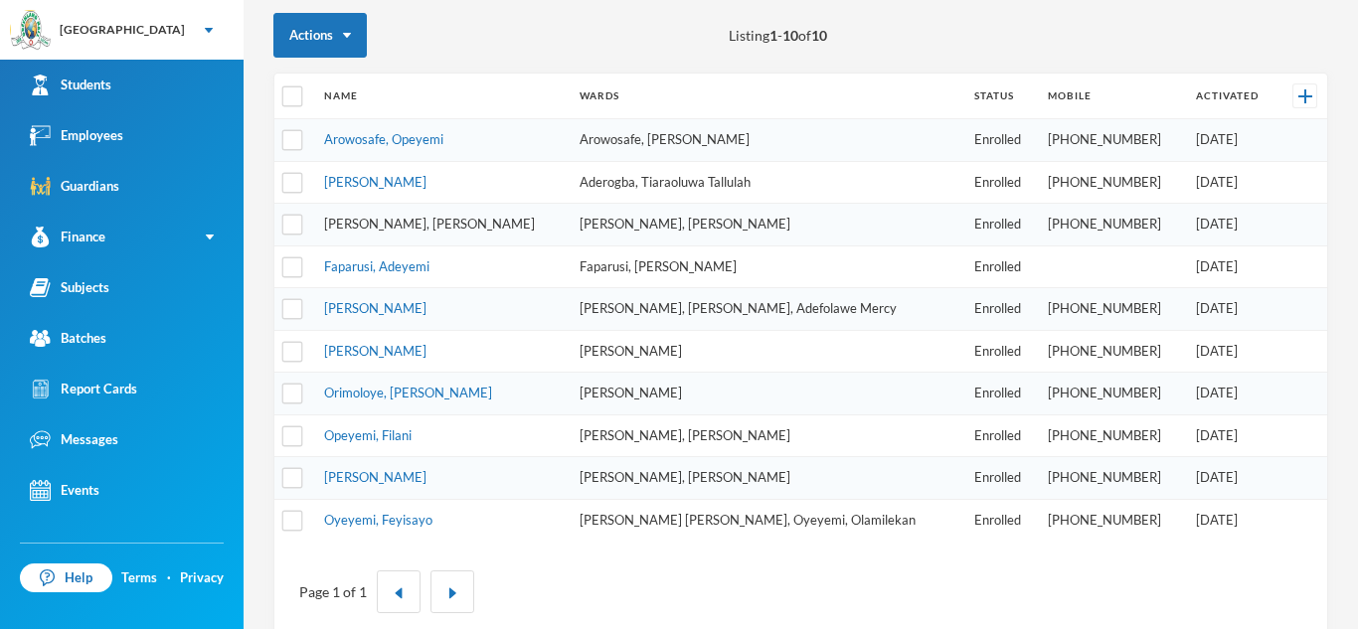
click at [368, 228] on link "[PERSON_NAME], [PERSON_NAME]" at bounding box center [429, 224] width 211 height 16
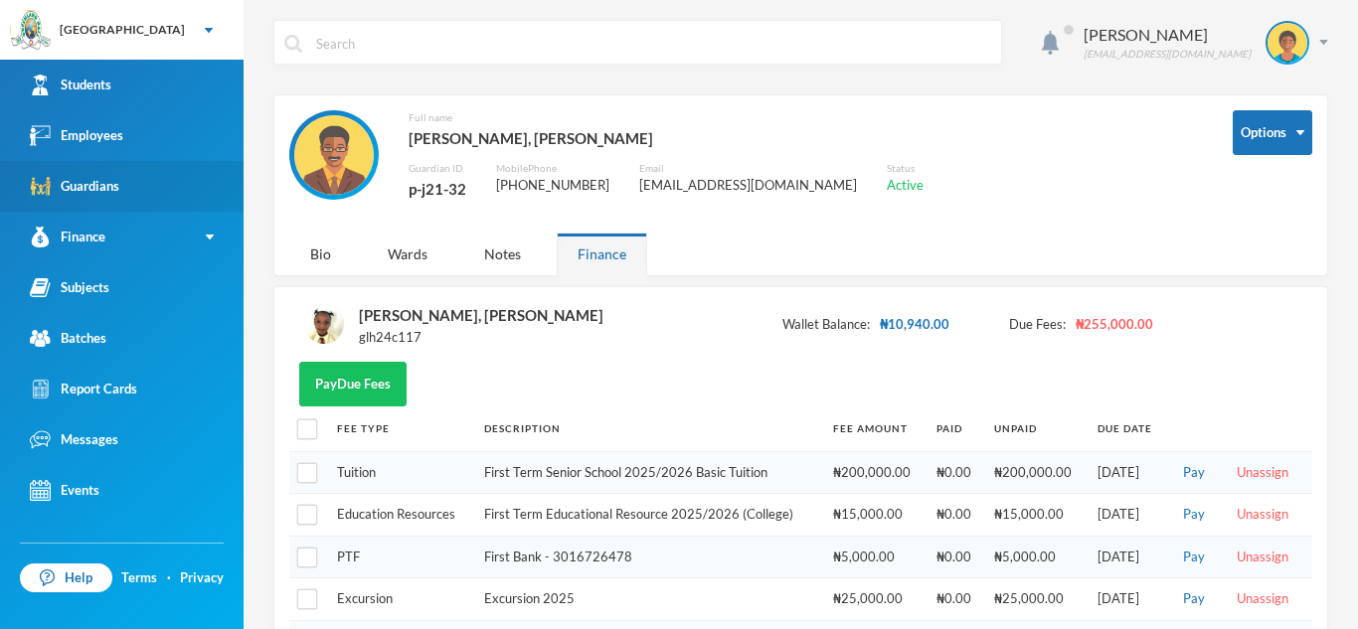
click at [184, 208] on link "Guardians" at bounding box center [121, 186] width 243 height 51
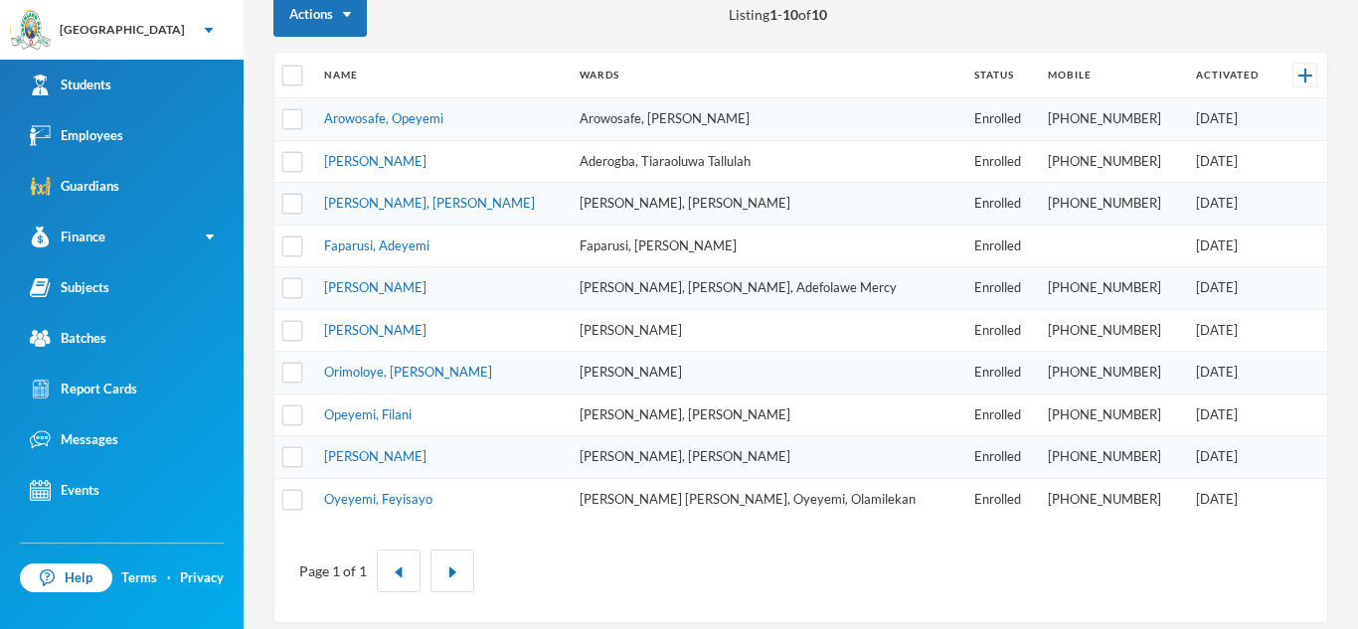
scroll to position [250, 0]
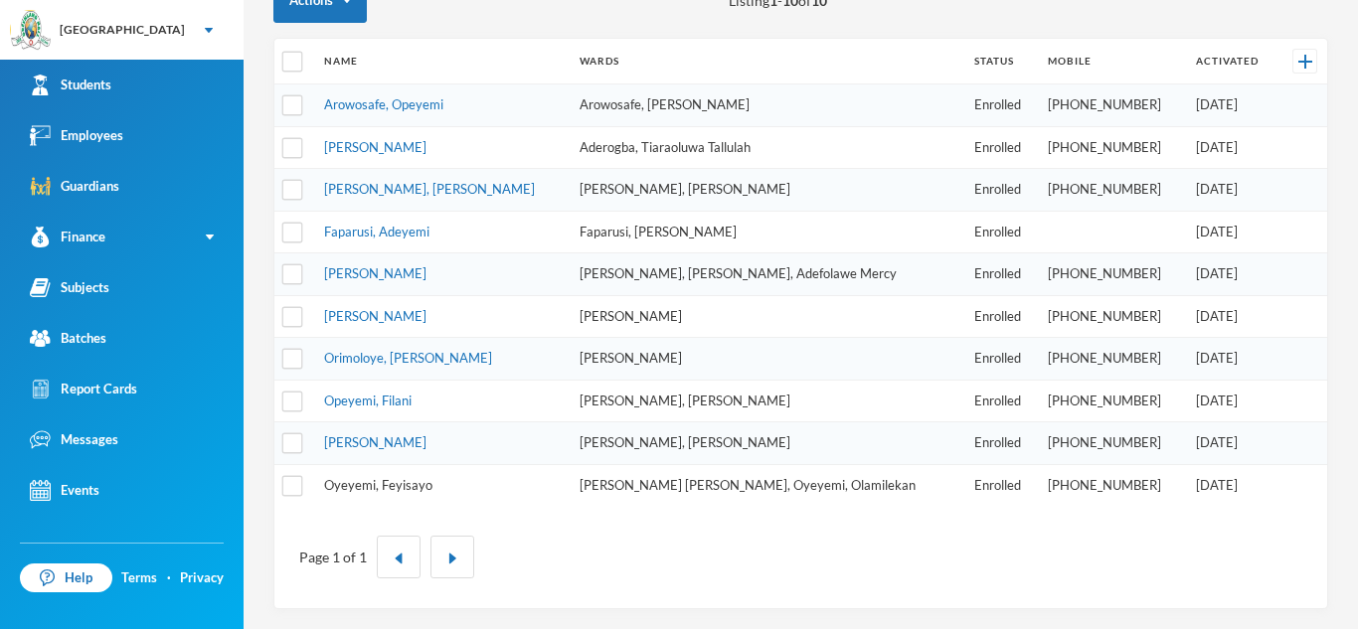
click at [394, 481] on link "Oyeyemi, Feyisayo" at bounding box center [378, 485] width 108 height 16
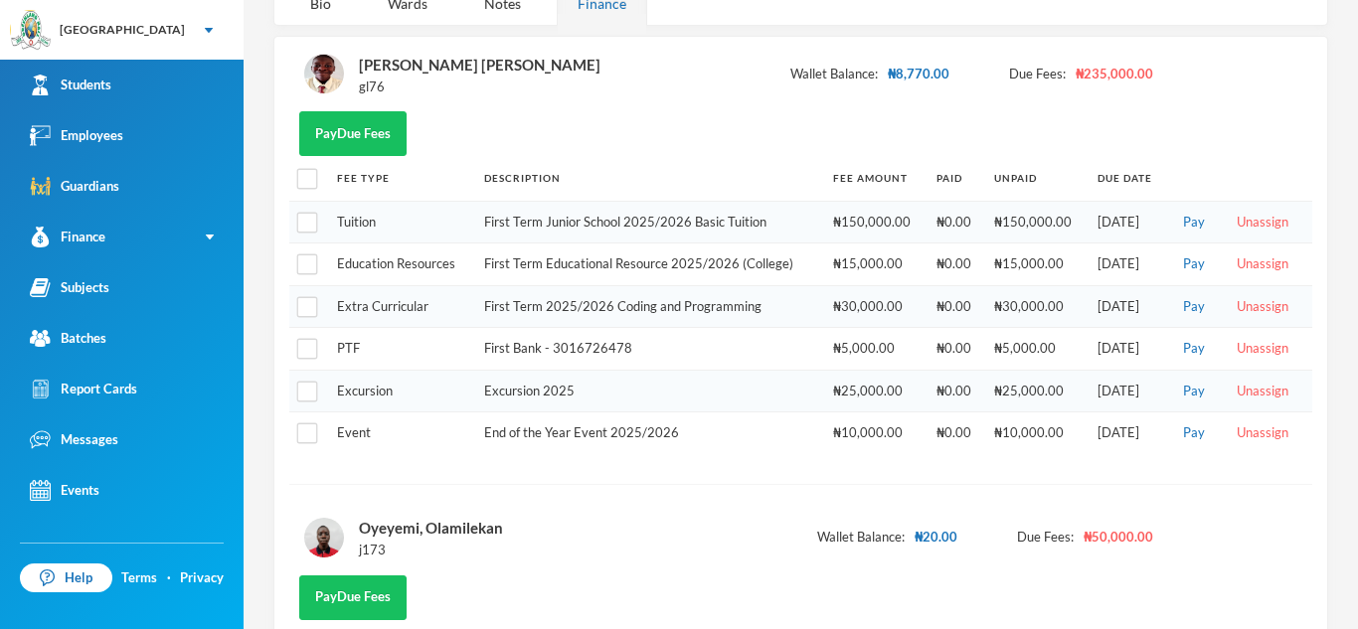
scroll to position [31, 0]
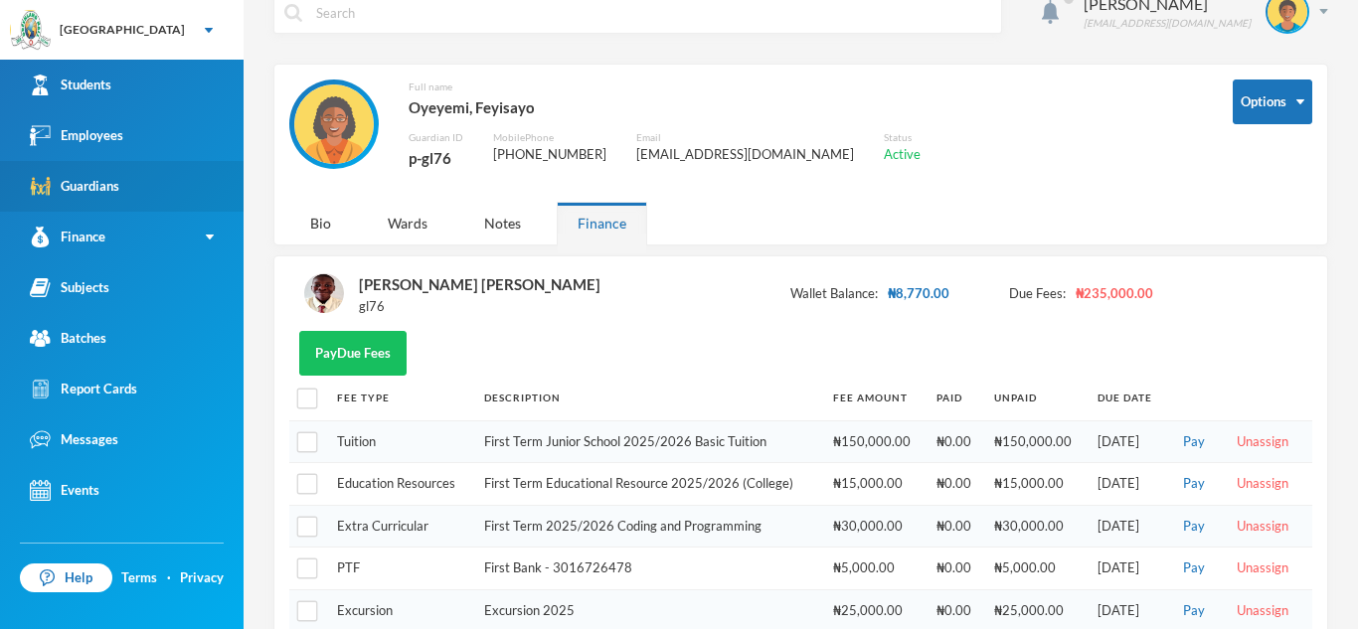
click at [136, 176] on link "Guardians" at bounding box center [121, 186] width 243 height 51
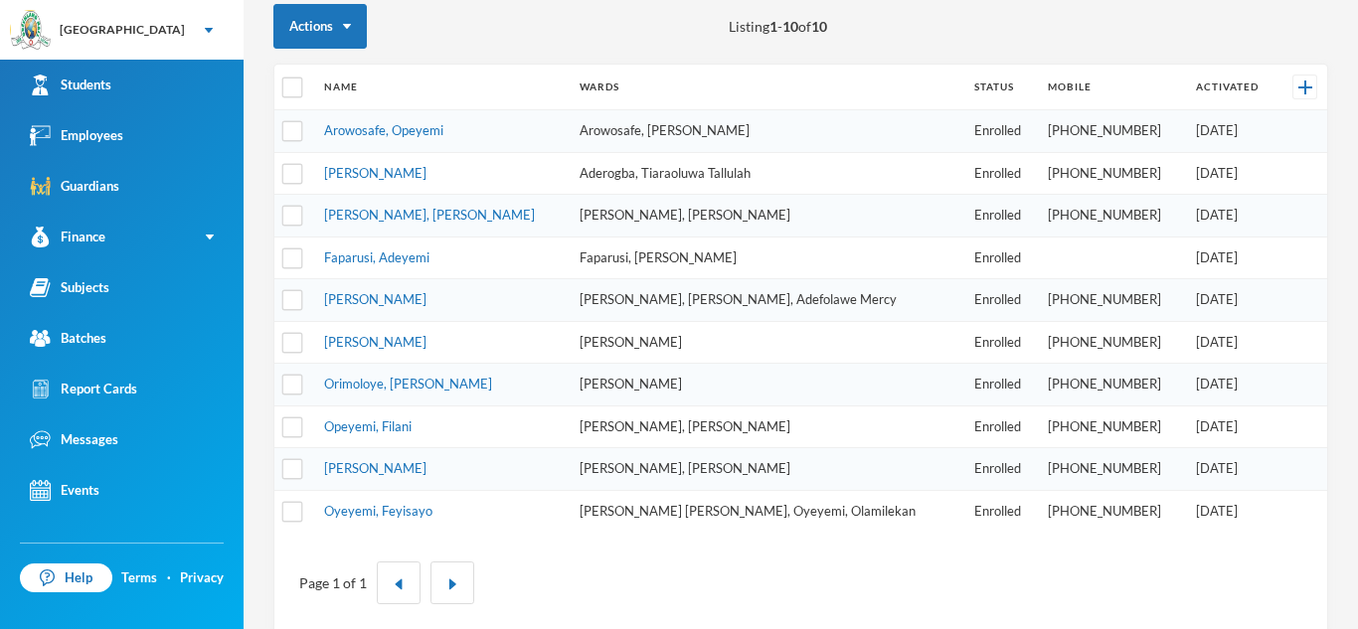
scroll to position [229, 0]
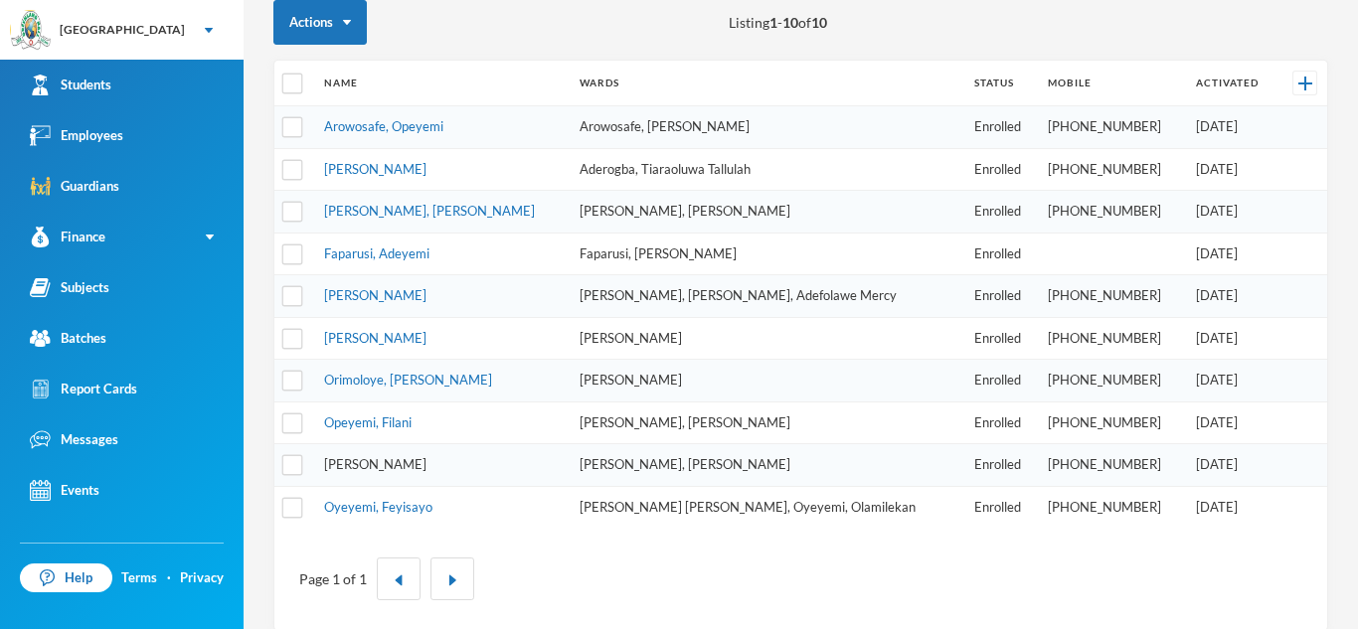
click at [387, 463] on link "[PERSON_NAME]" at bounding box center [375, 464] width 102 height 16
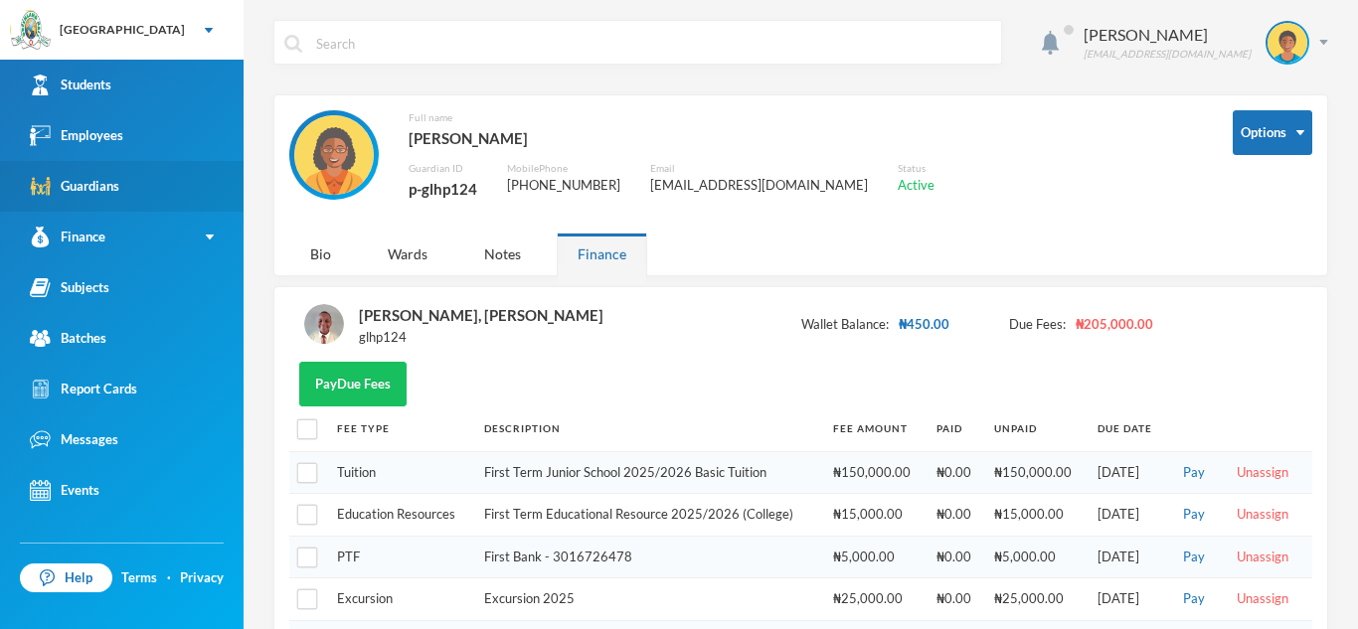
click at [165, 181] on link "Guardians" at bounding box center [121, 186] width 243 height 51
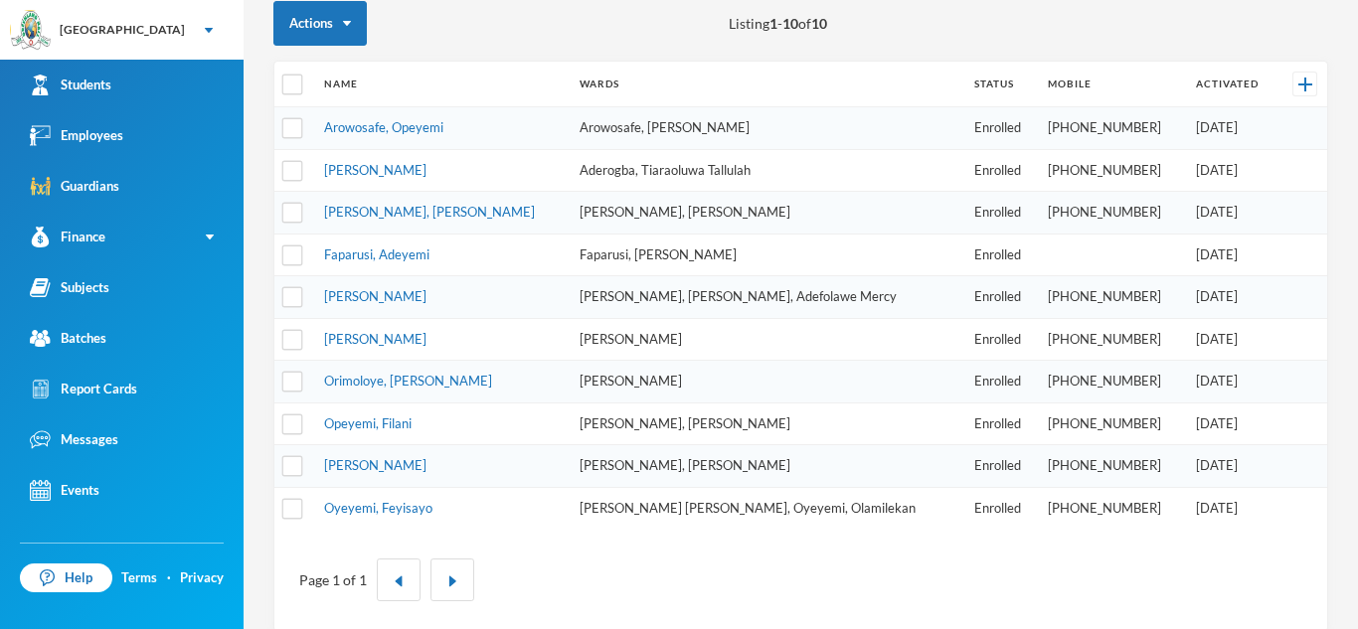
scroll to position [250, 0]
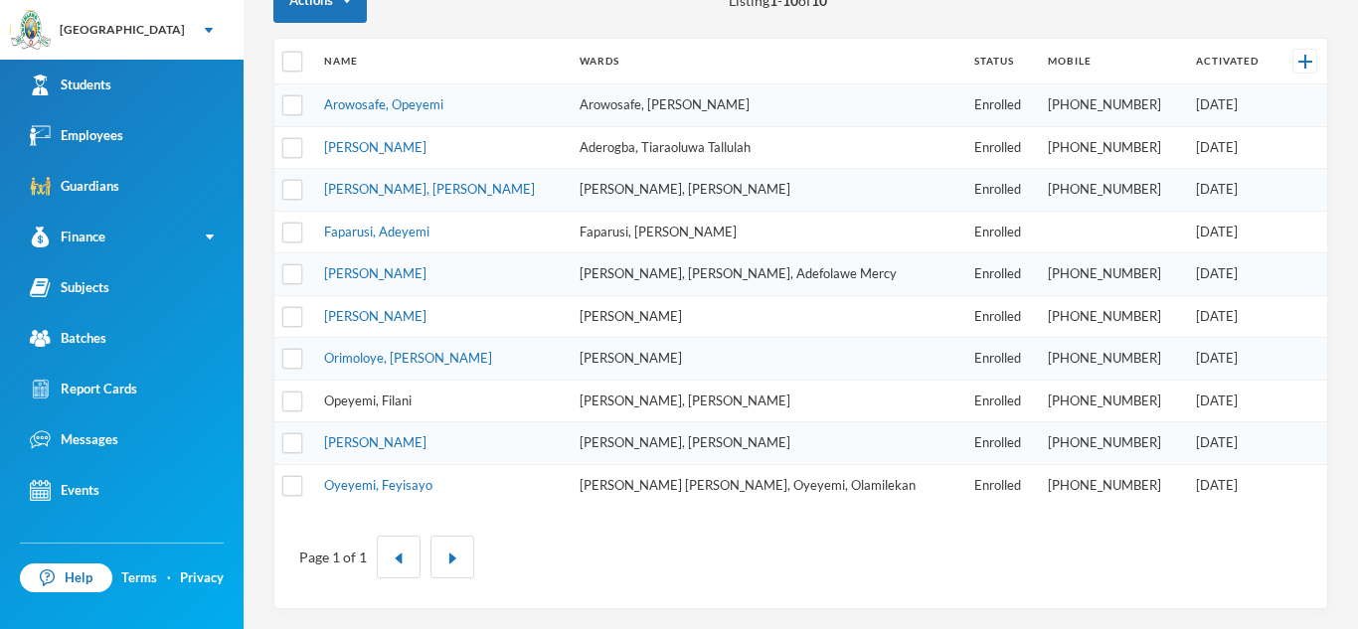
click at [386, 395] on link "Opeyemi, Filani" at bounding box center [367, 401] width 87 height 16
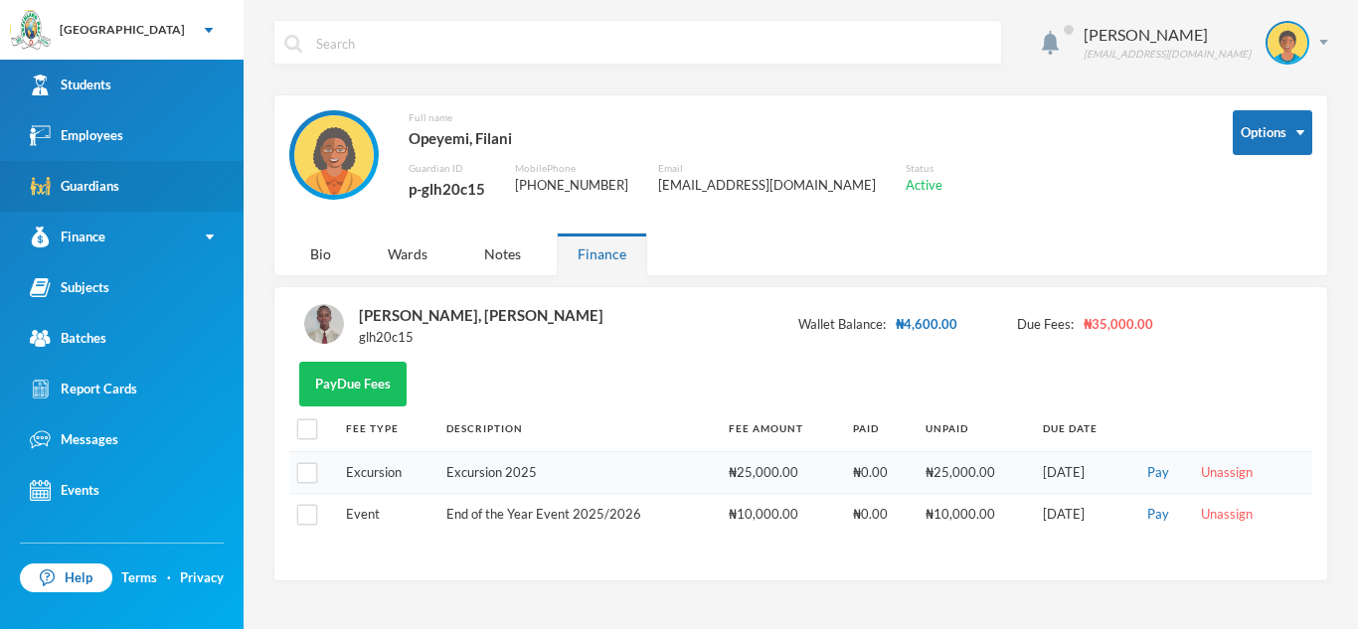
click at [184, 195] on link "Guardians" at bounding box center [121, 186] width 243 height 51
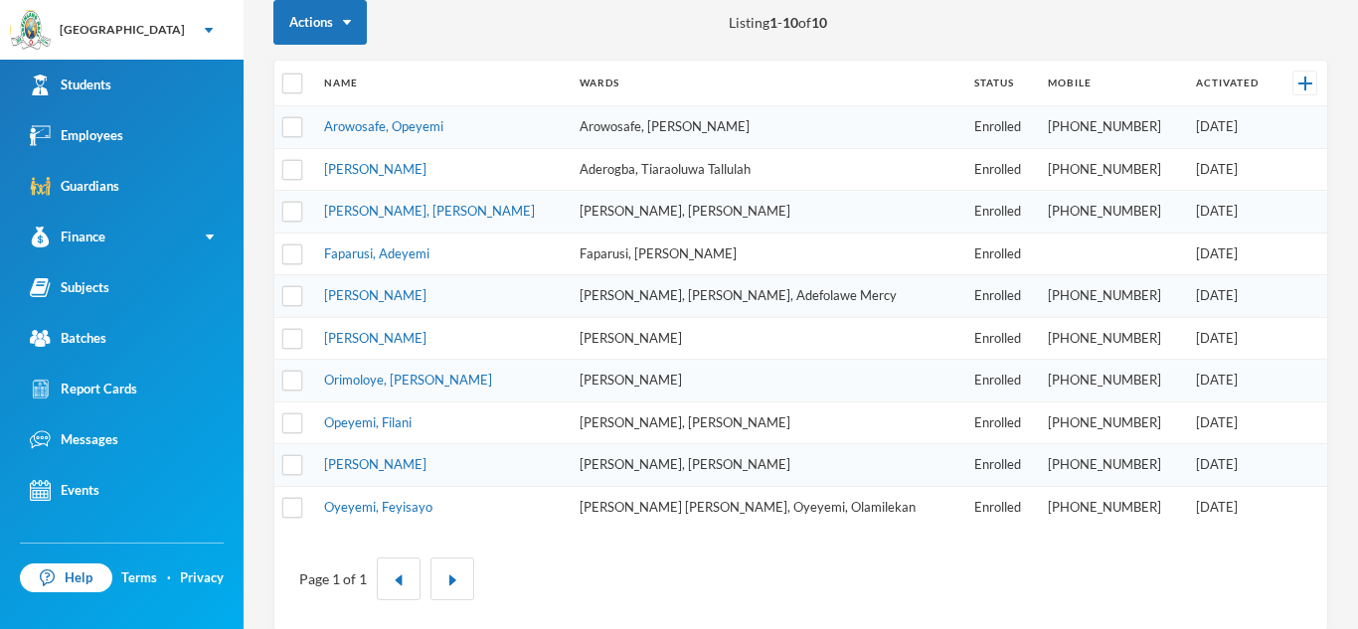
scroll to position [234, 0]
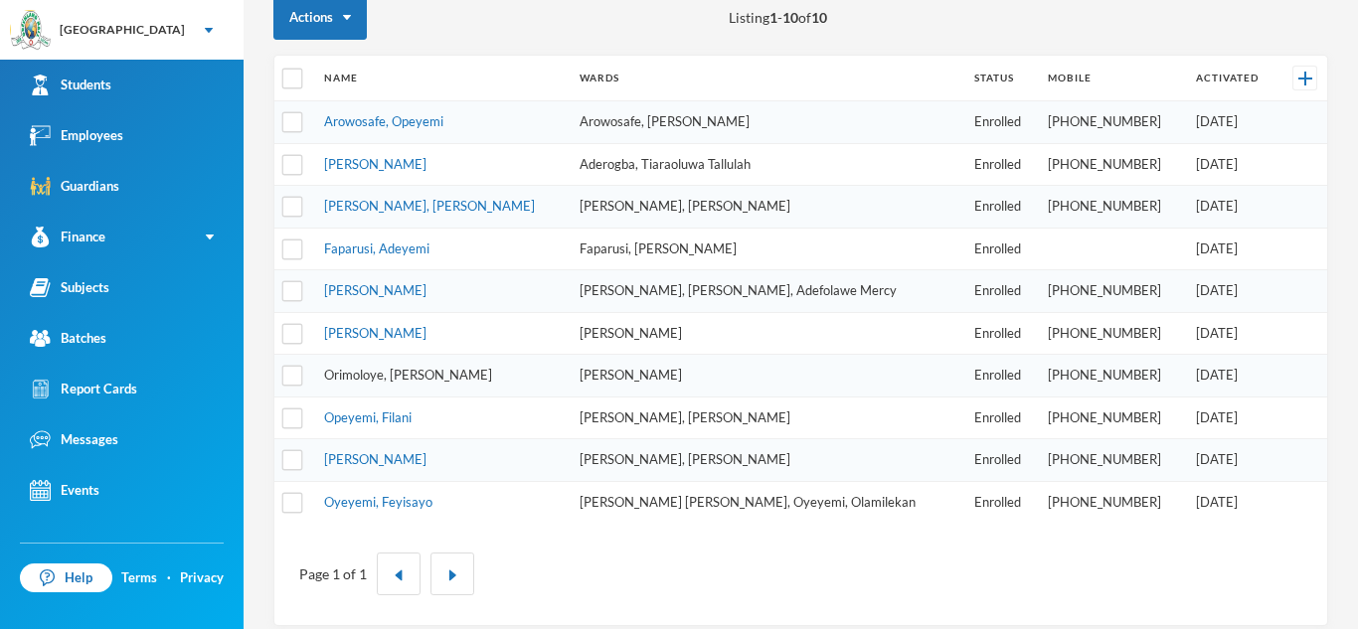
click at [406, 375] on link "Orimoloye, [PERSON_NAME]" at bounding box center [408, 375] width 168 height 16
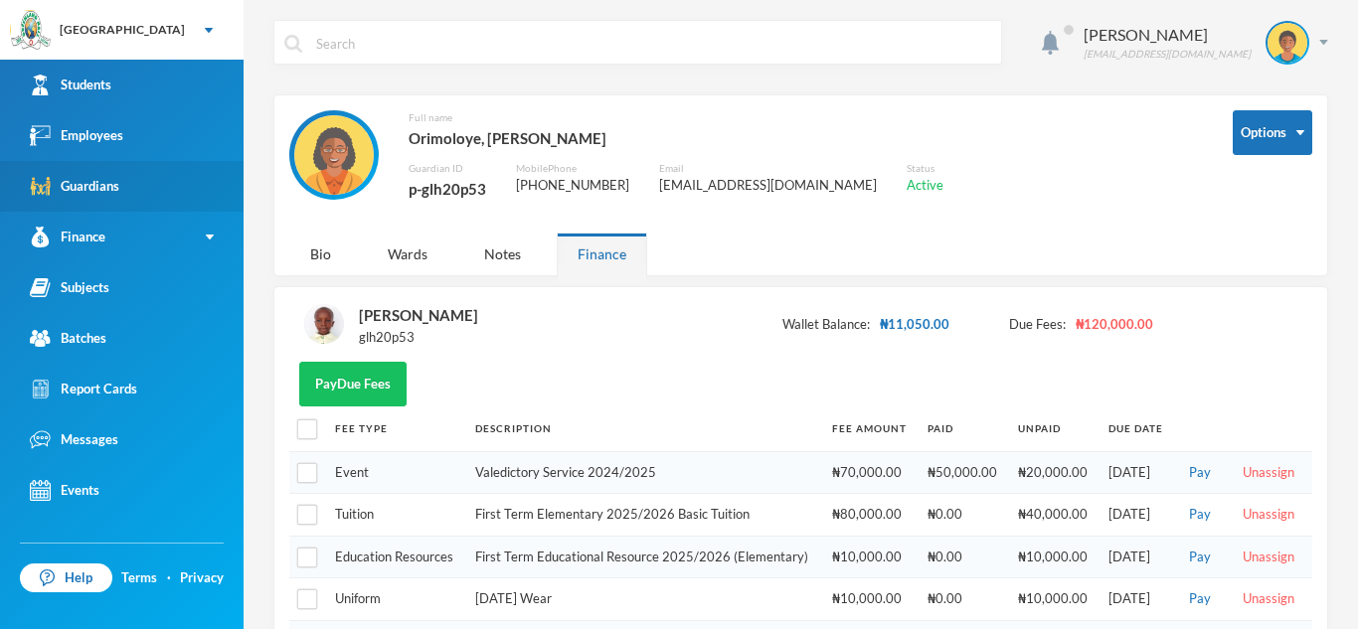
click at [140, 190] on link "Guardians" at bounding box center [121, 186] width 243 height 51
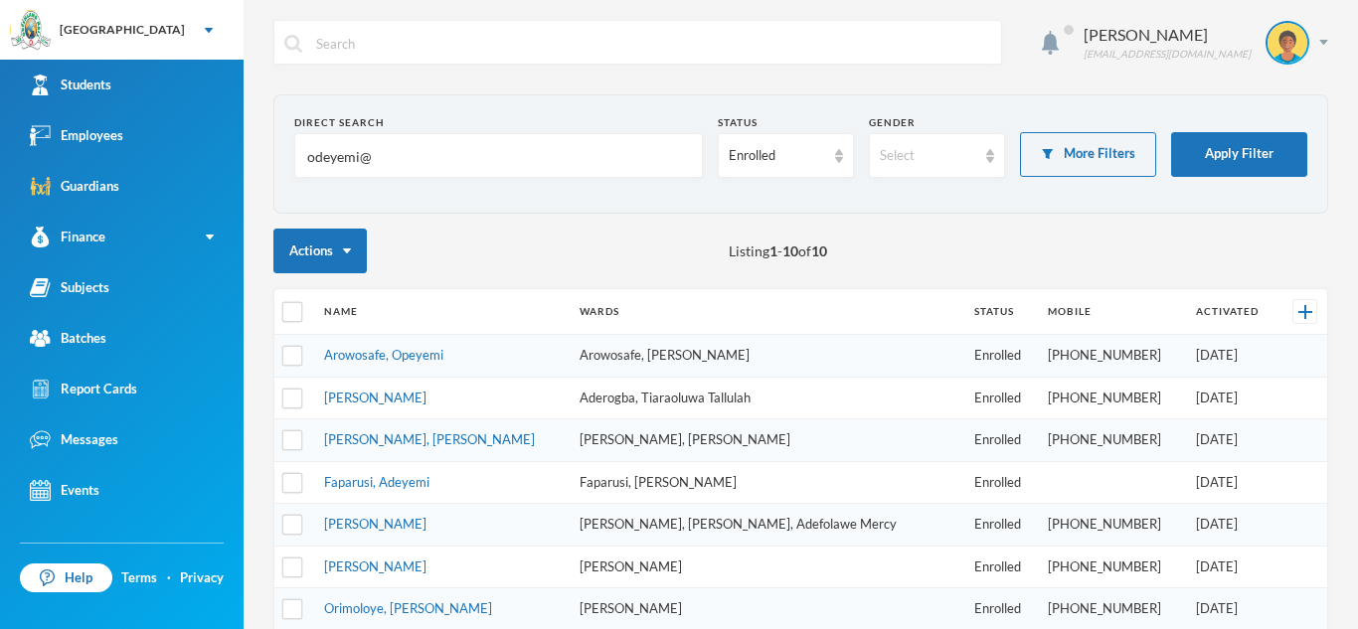
click at [0, 161] on link "Guardians" at bounding box center [121, 186] width 243 height 51
click at [1215, 154] on button "Apply Filter" at bounding box center [1239, 154] width 136 height 45
click at [385, 161] on input "odeyemi@" at bounding box center [498, 156] width 387 height 45
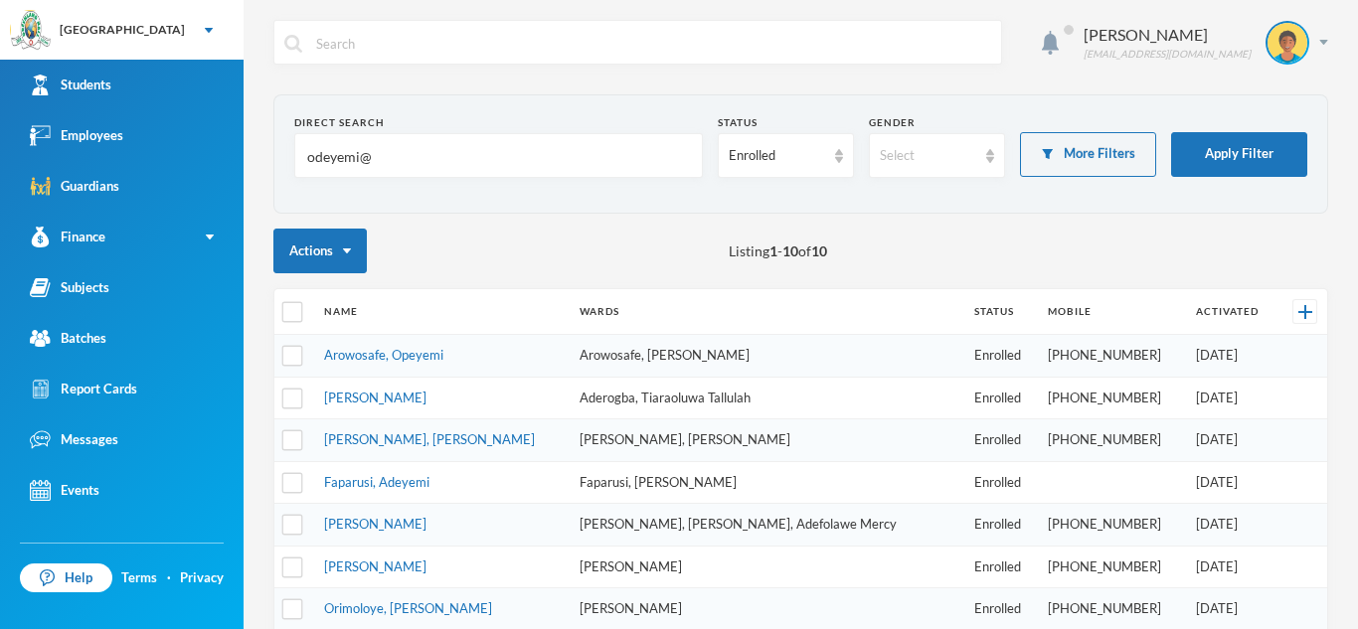
click at [385, 161] on input "odeyemi@" at bounding box center [498, 156] width 387 height 45
type input "o"
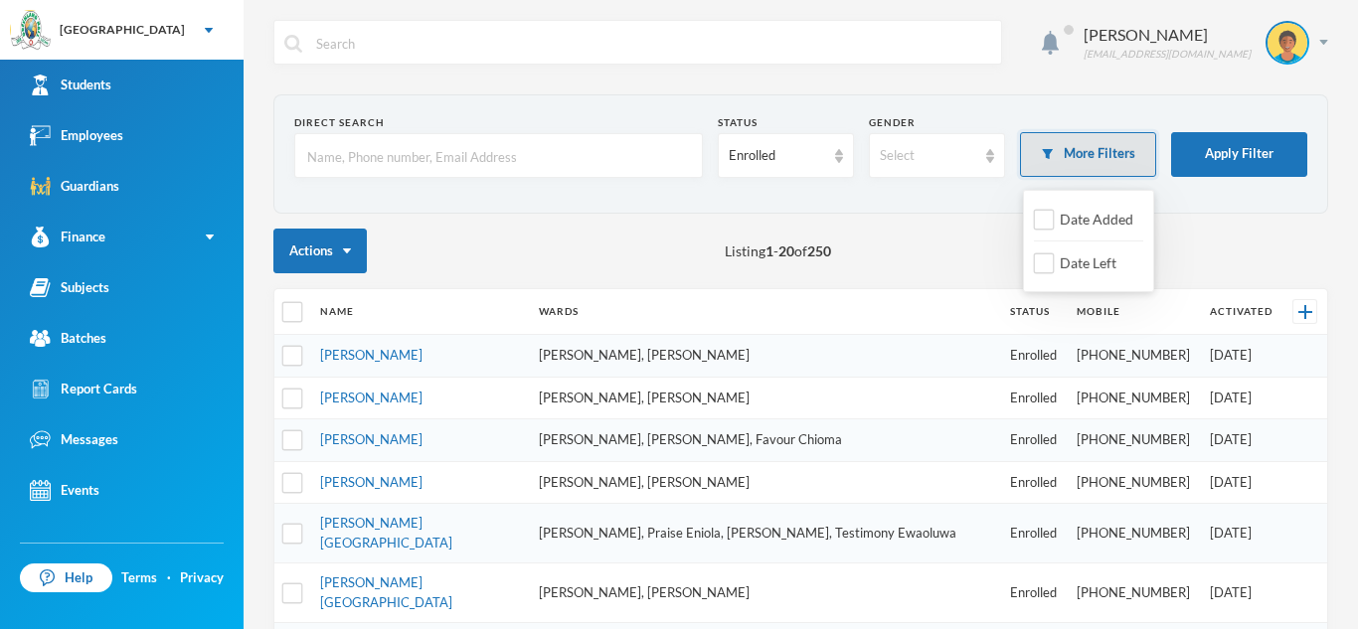
click at [1087, 150] on button "More Filters" at bounding box center [1088, 154] width 136 height 45
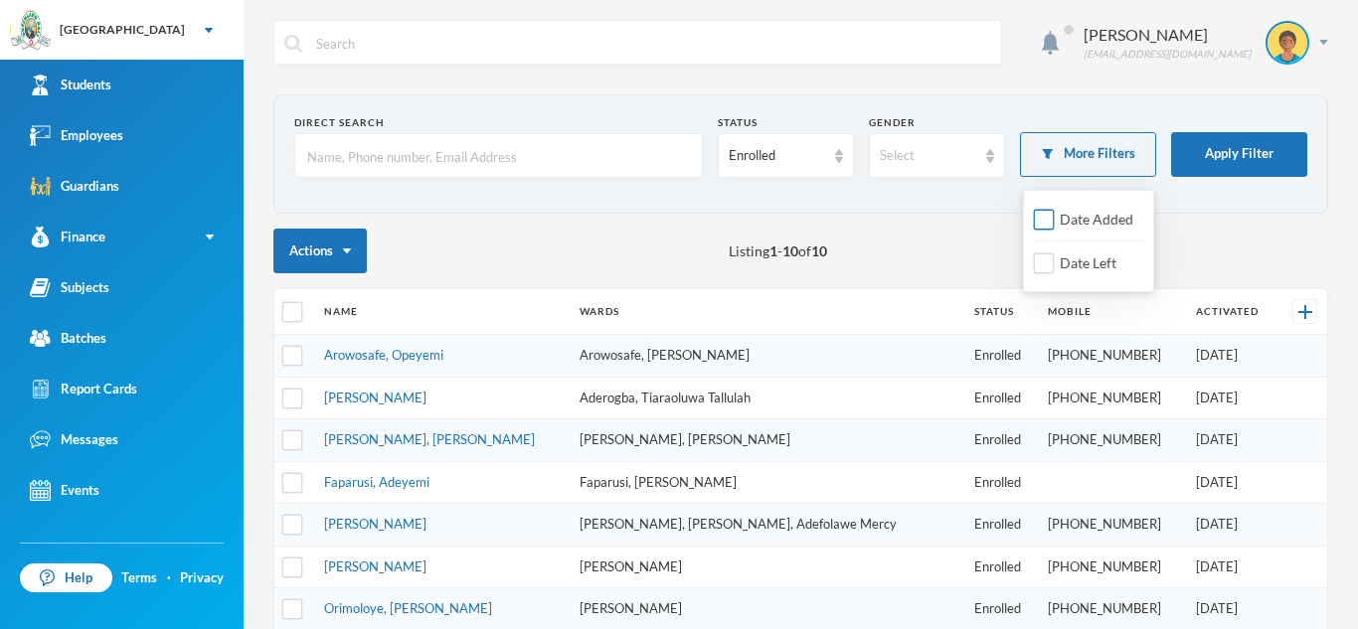
click at [1067, 218] on span "Date Added" at bounding box center [1095, 219] width 89 height 17
click at [1054, 218] on input "Date Added" at bounding box center [1044, 220] width 21 height 21
checkbox input "true"
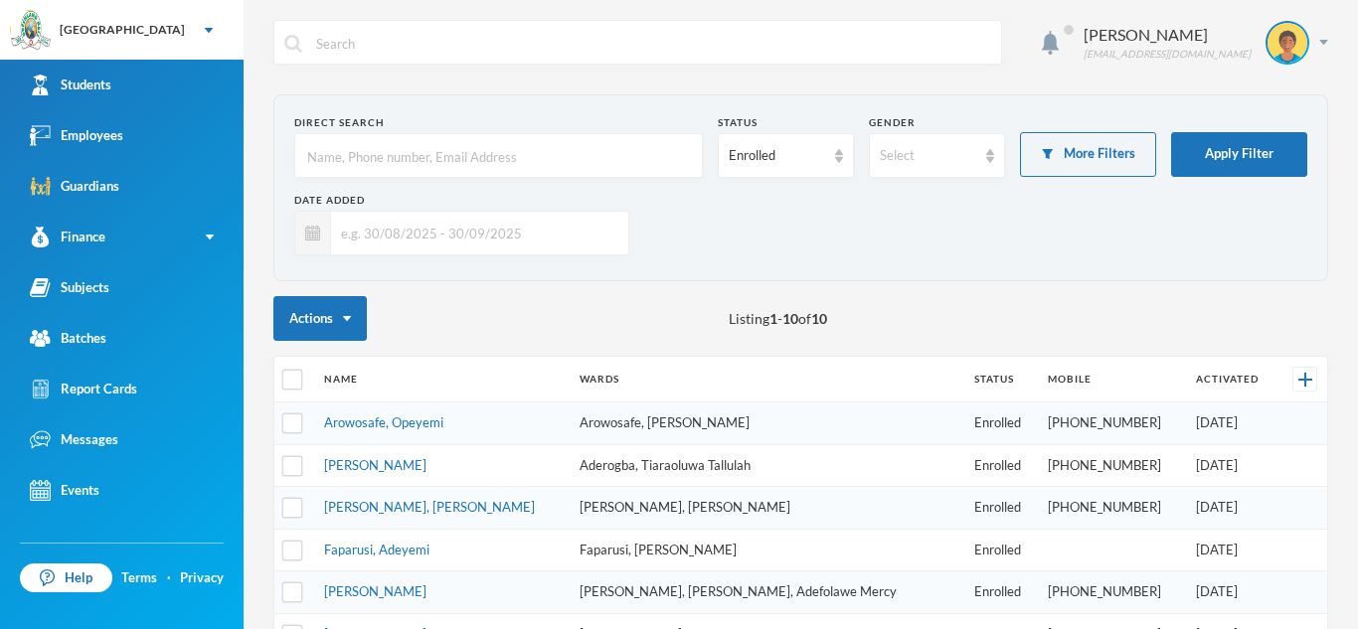
click at [359, 225] on input "text" at bounding box center [474, 233] width 287 height 45
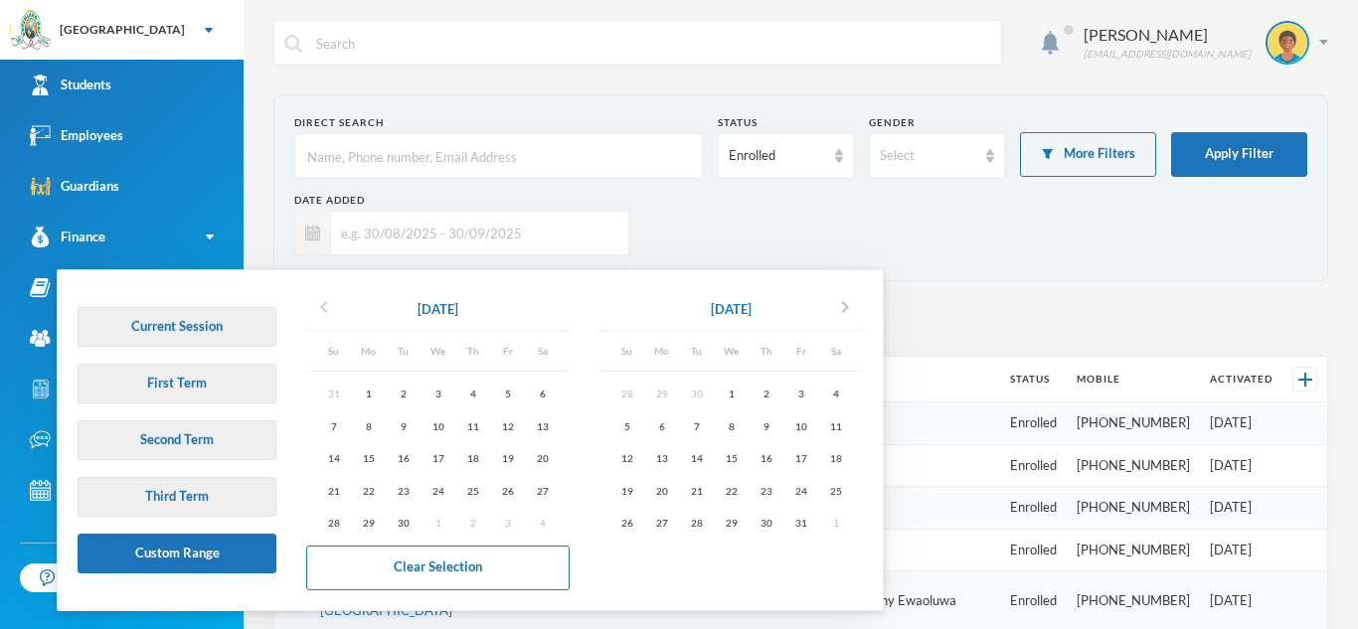
click at [319, 305] on icon "chevron_left" at bounding box center [324, 307] width 24 height 24
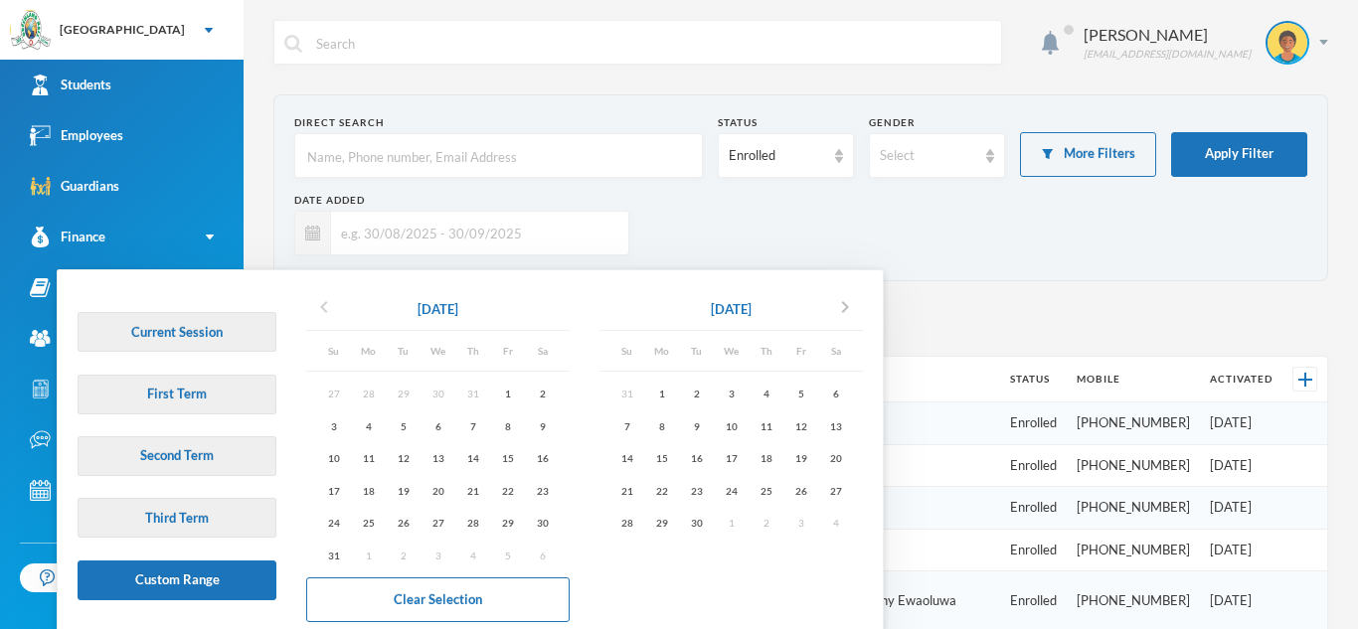
click at [319, 305] on icon "chevron_left" at bounding box center [324, 307] width 24 height 24
click at [404, 389] on div "1" at bounding box center [403, 394] width 35 height 25
click at [844, 312] on icon "chevron_right" at bounding box center [845, 307] width 24 height 24
click at [696, 519] on div "30" at bounding box center [696, 523] width 35 height 25
type input "[DATE] - [DATE]"
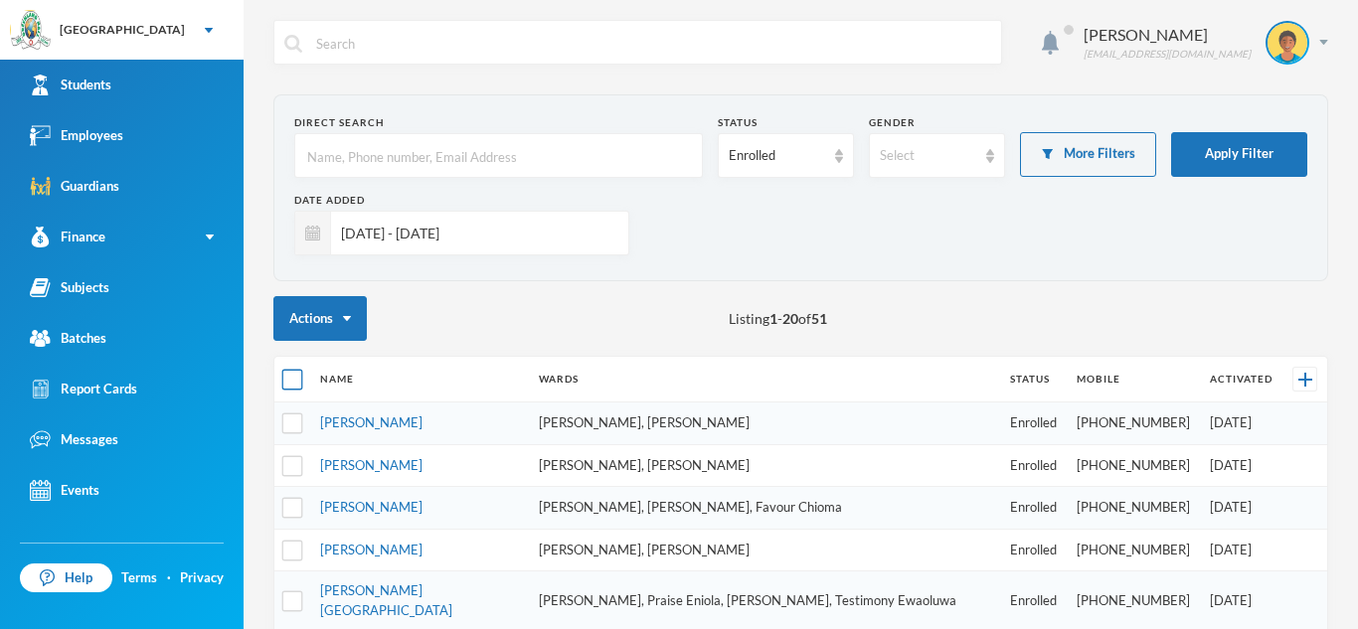
click at [294, 373] on input "checkbox" at bounding box center [292, 380] width 21 height 21
checkbox input "true"
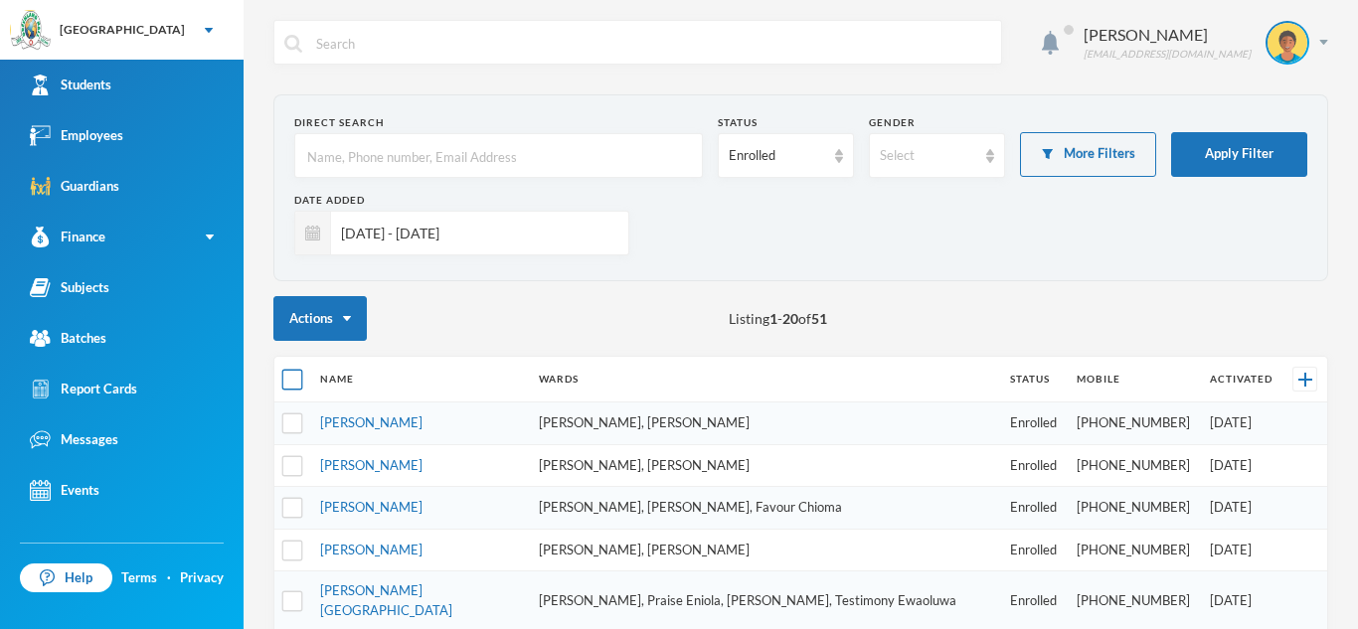
checkbox input "true"
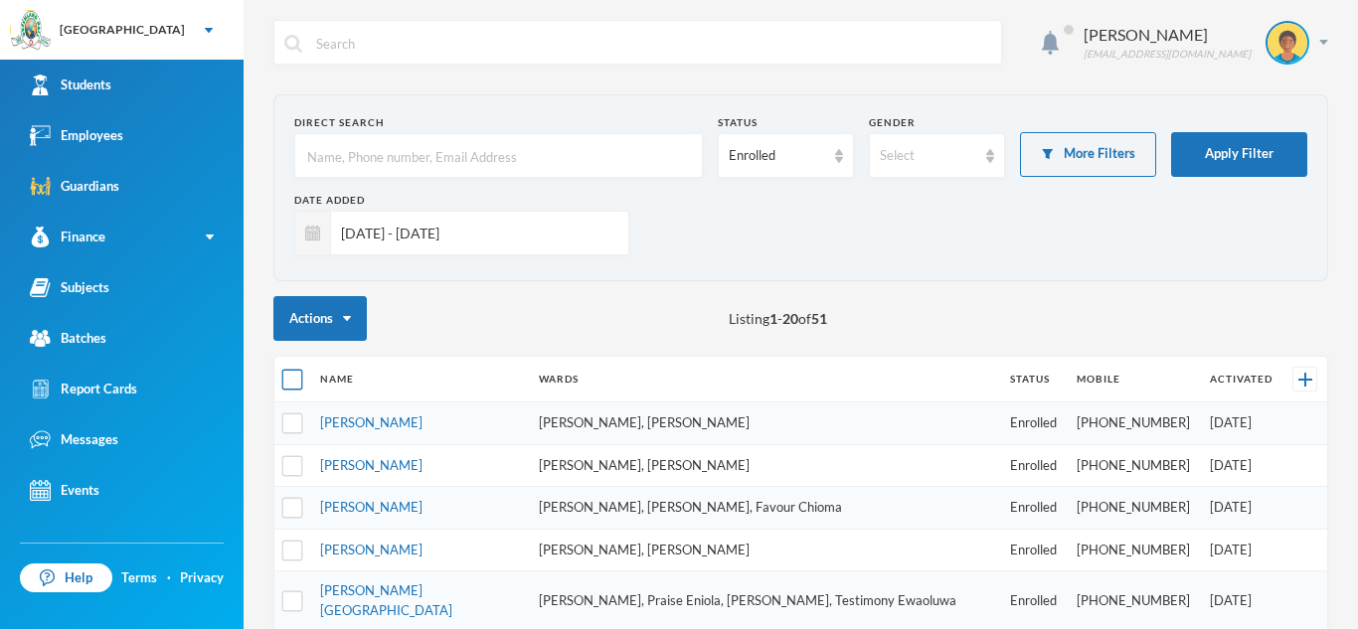
checkbox input "true"
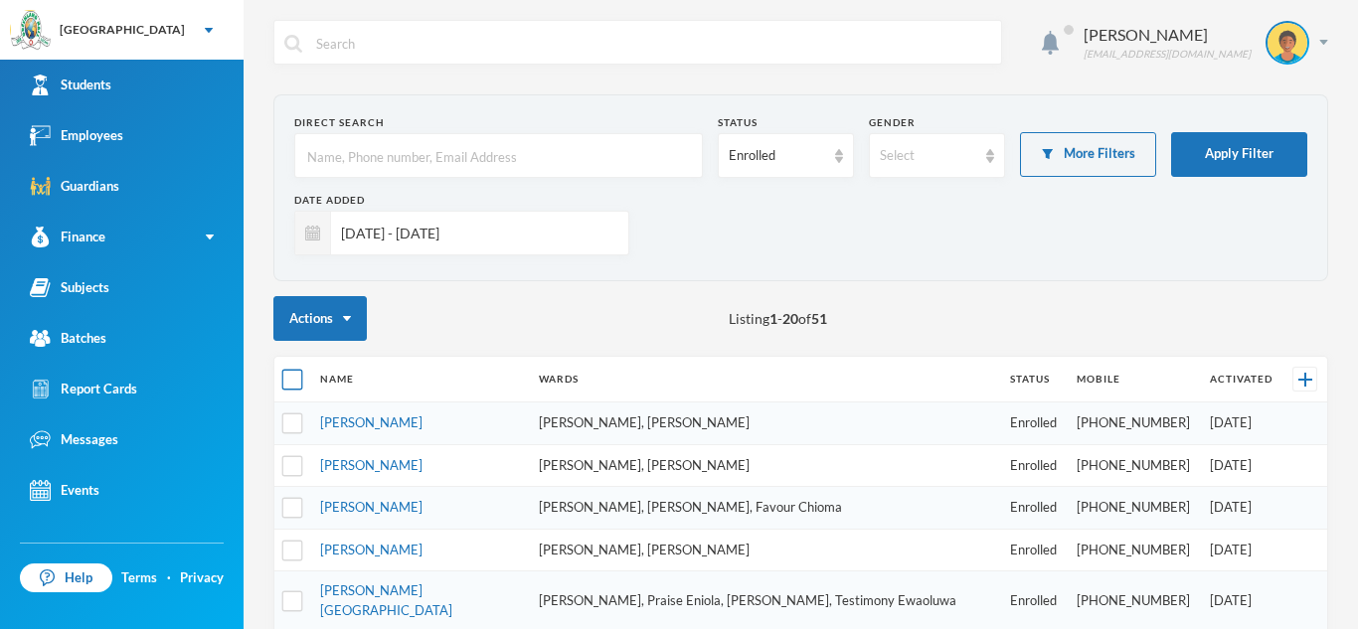
checkbox input "true"
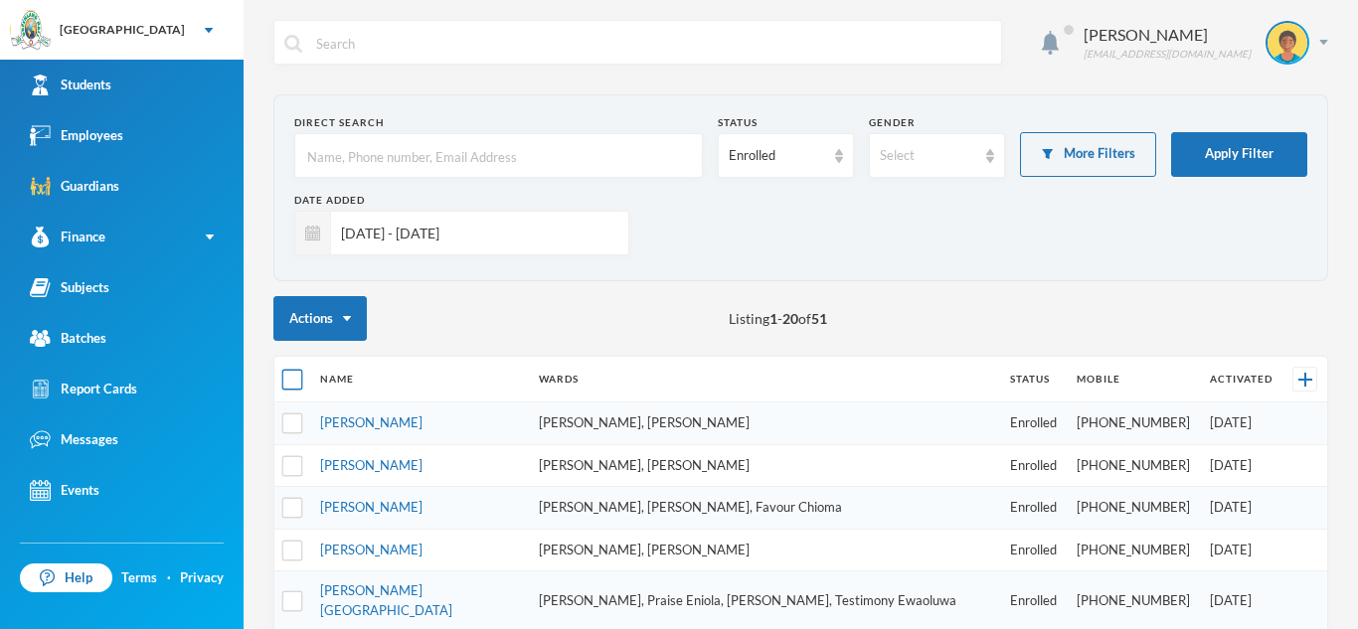
checkbox input "true"
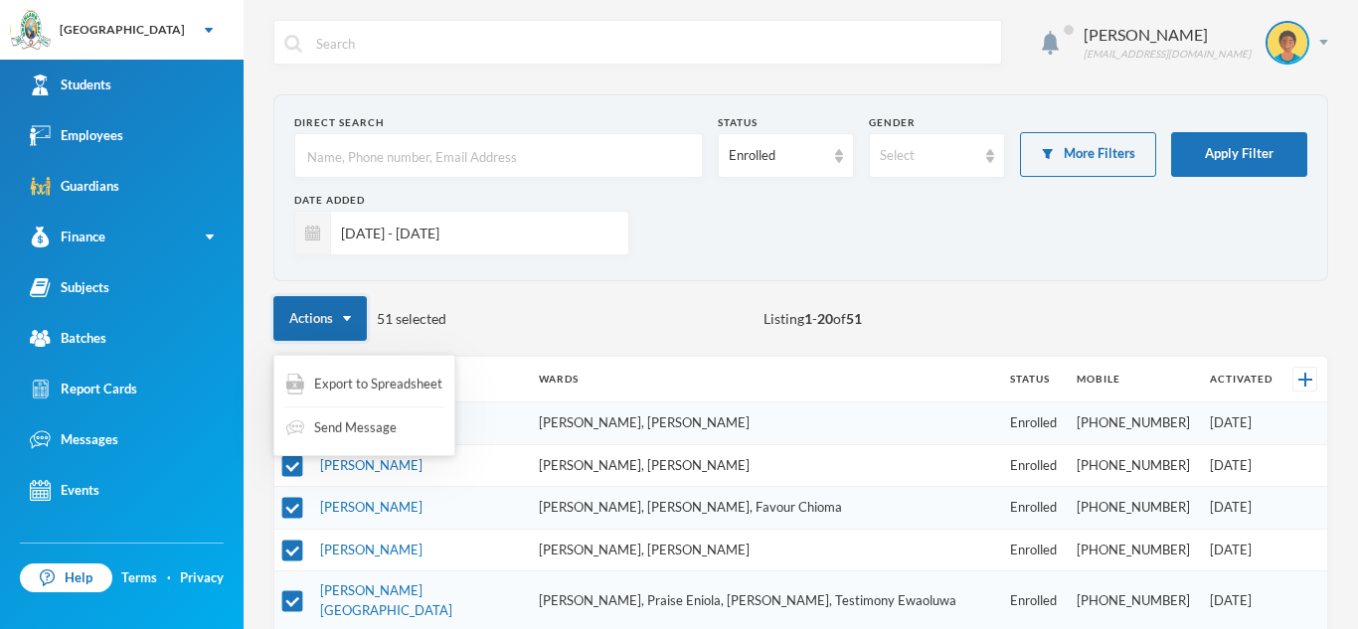
click at [345, 321] on button "Actions" at bounding box center [319, 318] width 93 height 45
click at [353, 383] on span "Export to Spreadsheet" at bounding box center [378, 385] width 128 height 20
